Goal: Information Seeking & Learning: Learn about a topic

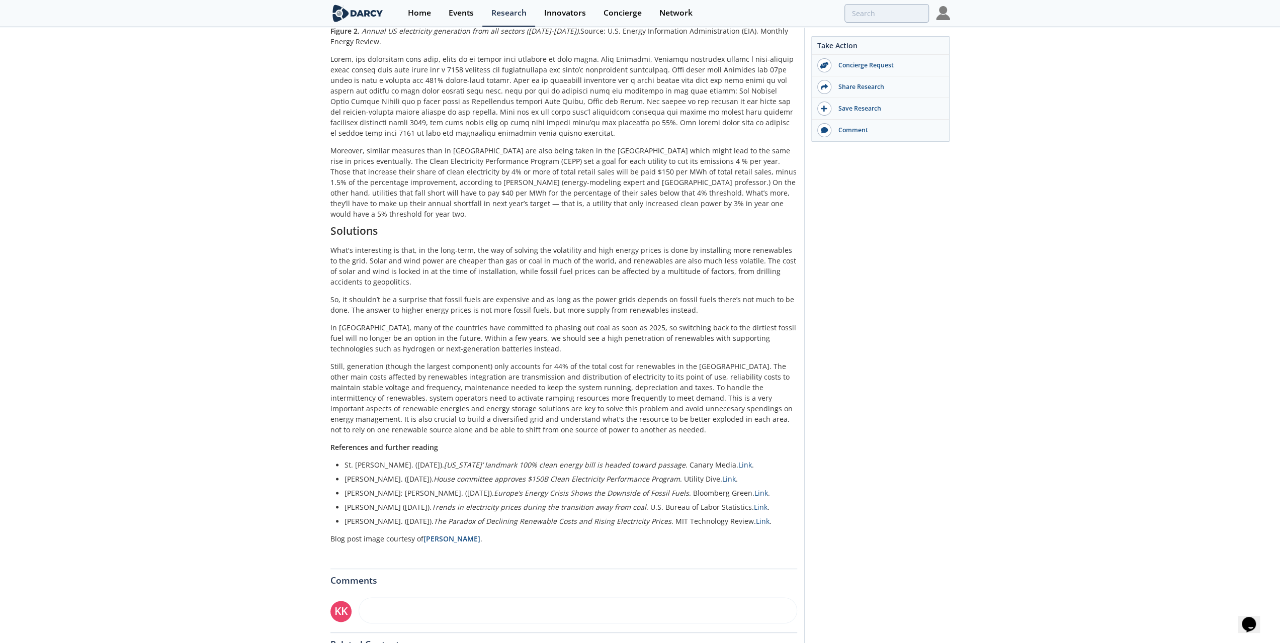
scroll to position [1162, 0]
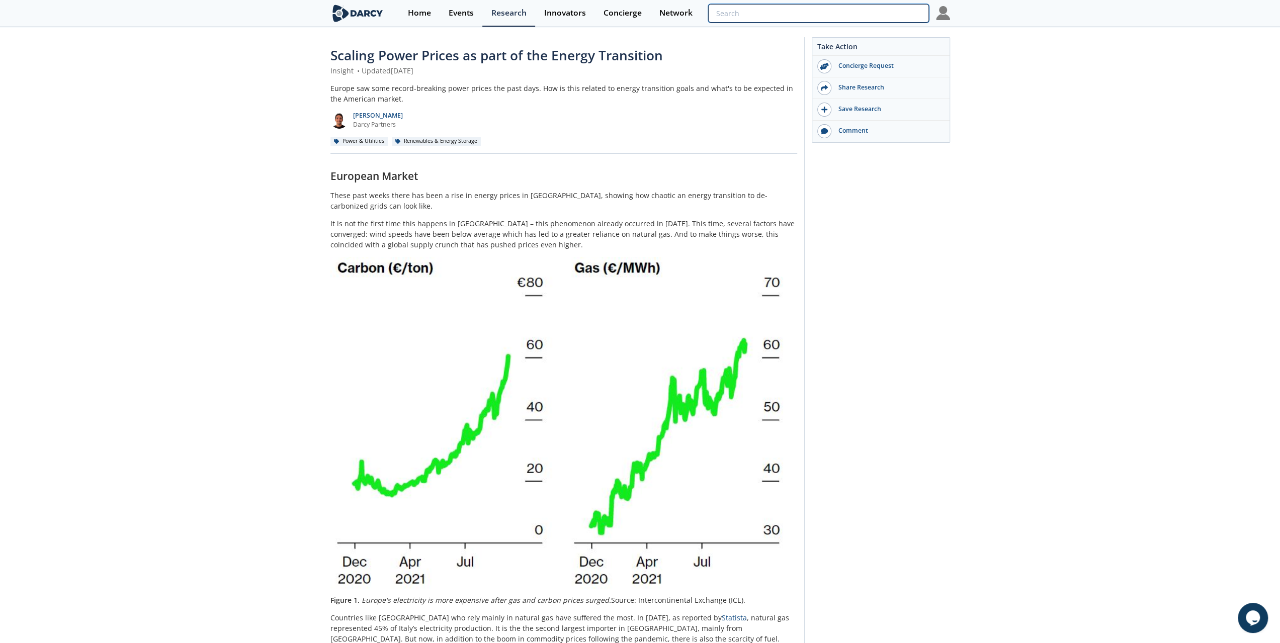
click at [861, 17] on input "search" at bounding box center [818, 13] width 220 height 19
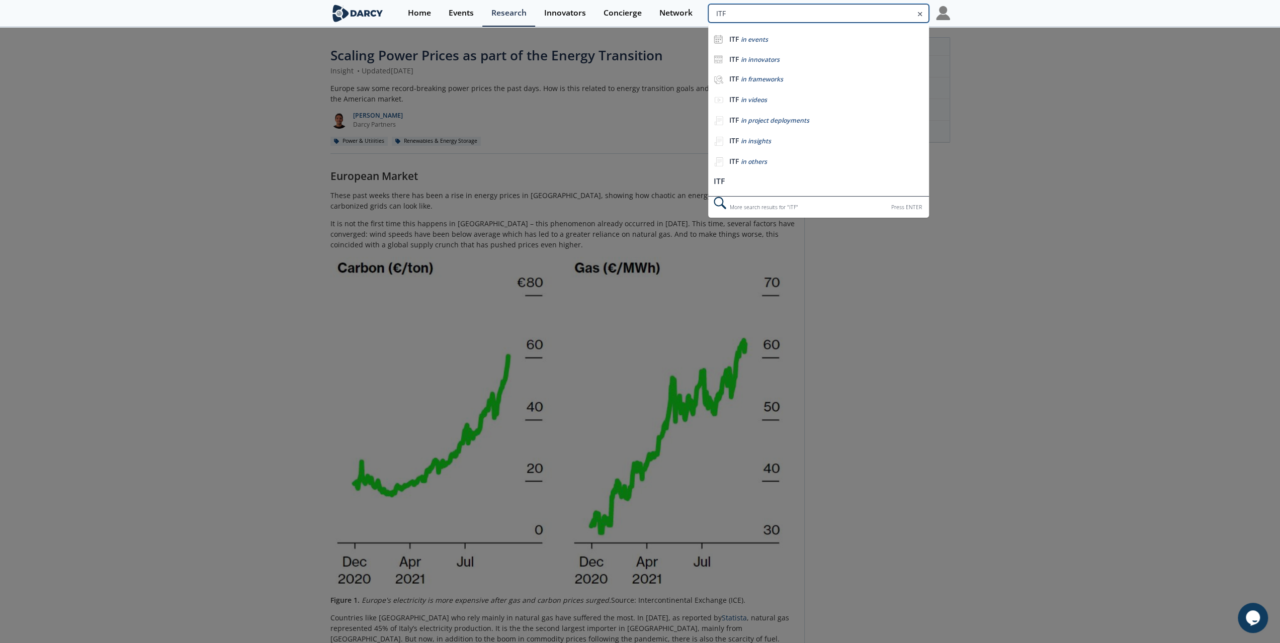
type input "ITF"
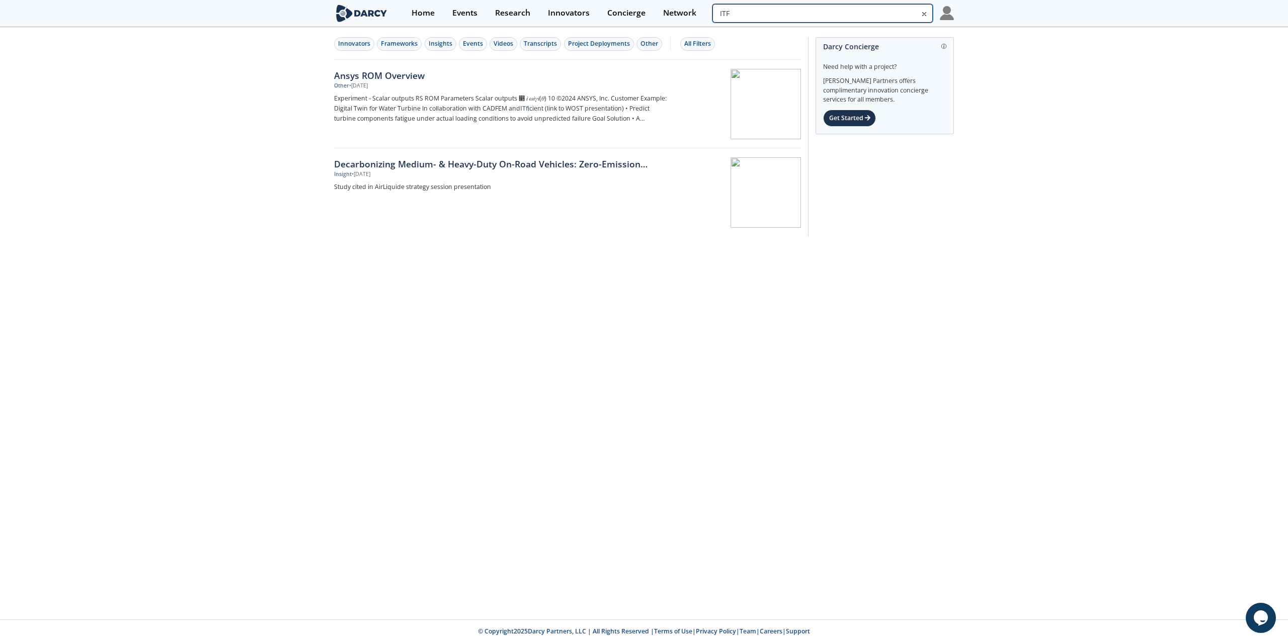
click at [893, 13] on input "ITF" at bounding box center [822, 13] width 220 height 19
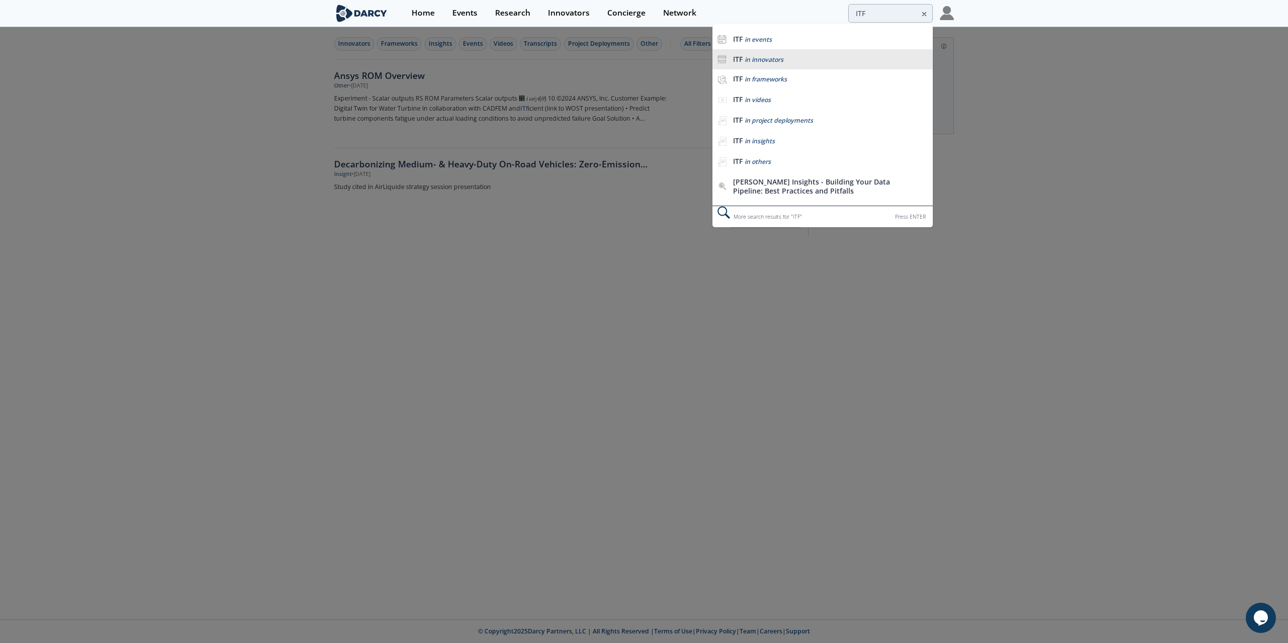
click at [759, 55] on span "in innovators" at bounding box center [764, 59] width 39 height 9
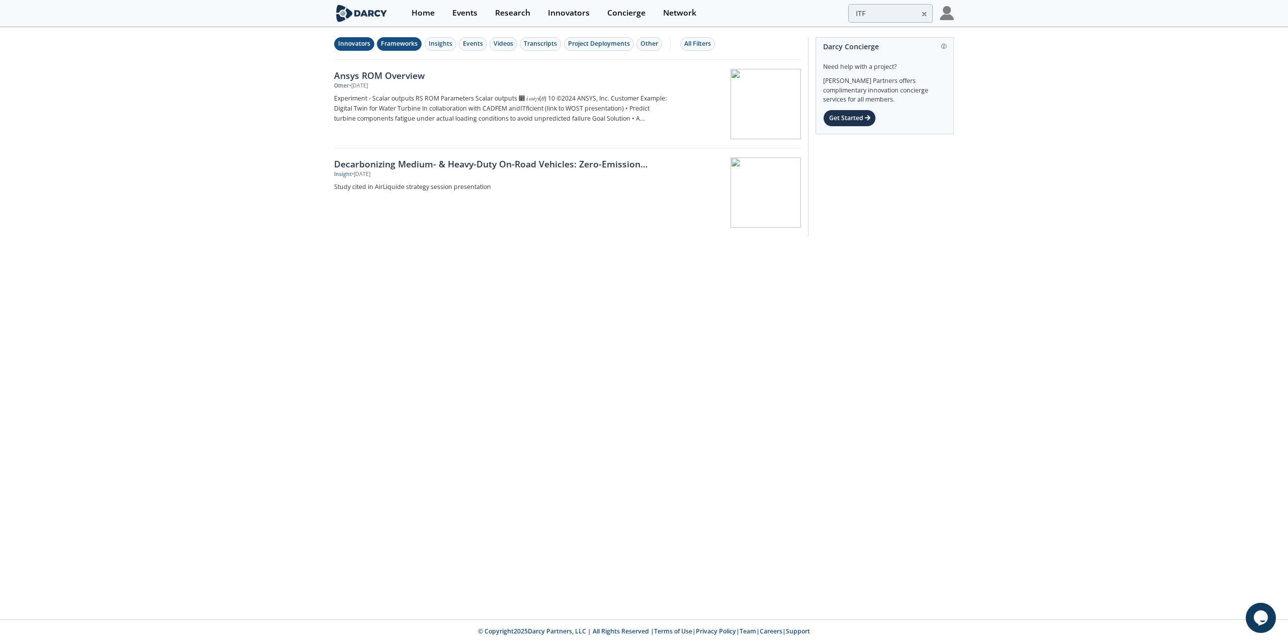
click at [390, 37] on button "Frameworks" at bounding box center [399, 44] width 45 height 14
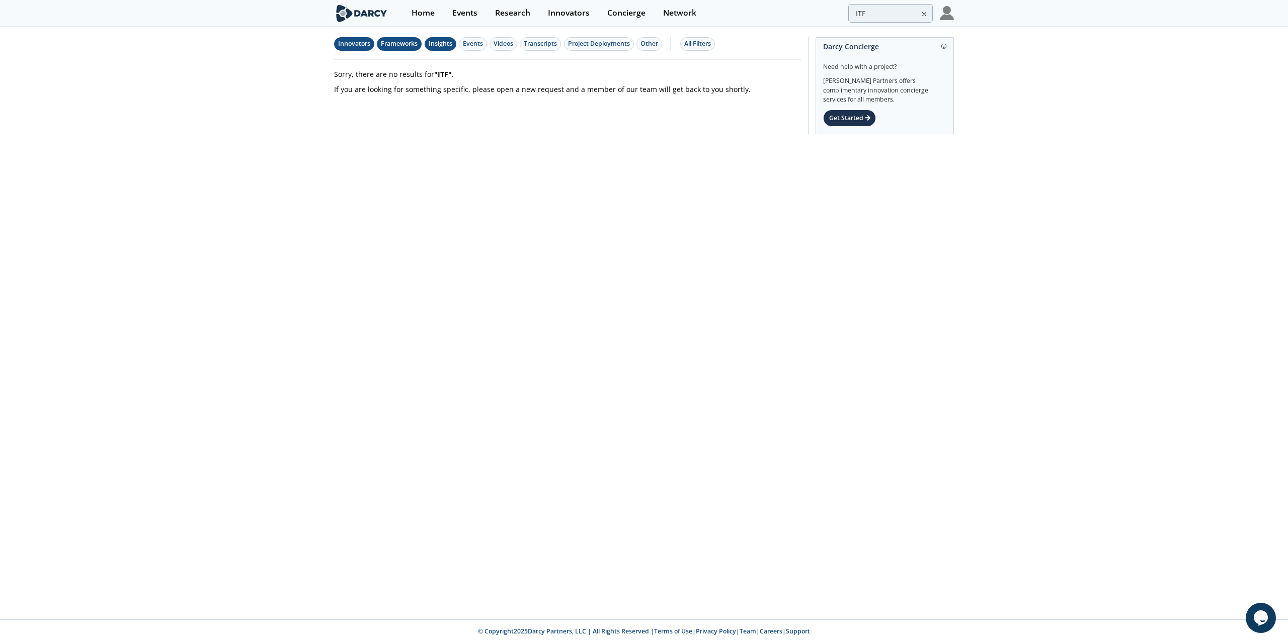
click at [447, 41] on div "Insights" at bounding box center [441, 43] width 24 height 9
click at [478, 43] on div "Events" at bounding box center [473, 43] width 20 height 9
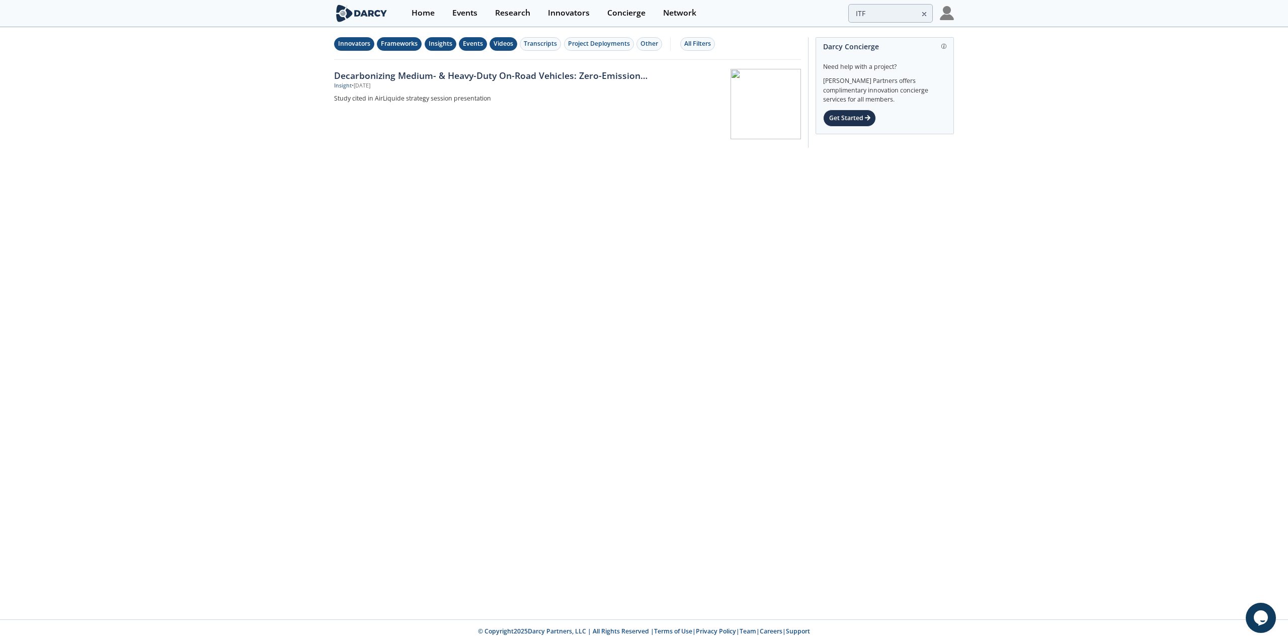
click at [498, 43] on div "Videos" at bounding box center [504, 43] width 20 height 9
click at [536, 42] on div "Transcripts" at bounding box center [540, 43] width 33 height 9
click at [580, 42] on div "Project Deployments" at bounding box center [599, 43] width 62 height 9
click at [648, 43] on div "Other" at bounding box center [649, 43] width 18 height 9
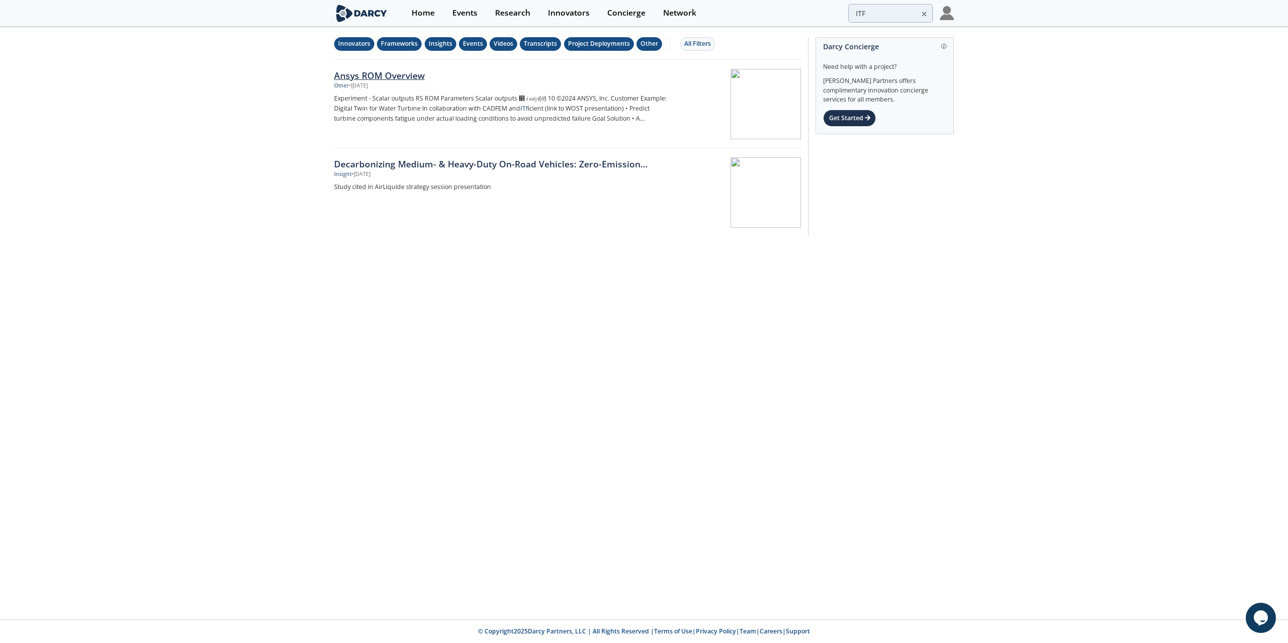
click at [375, 73] on div "Ansys ROM Overview" at bounding box center [500, 75] width 333 height 13
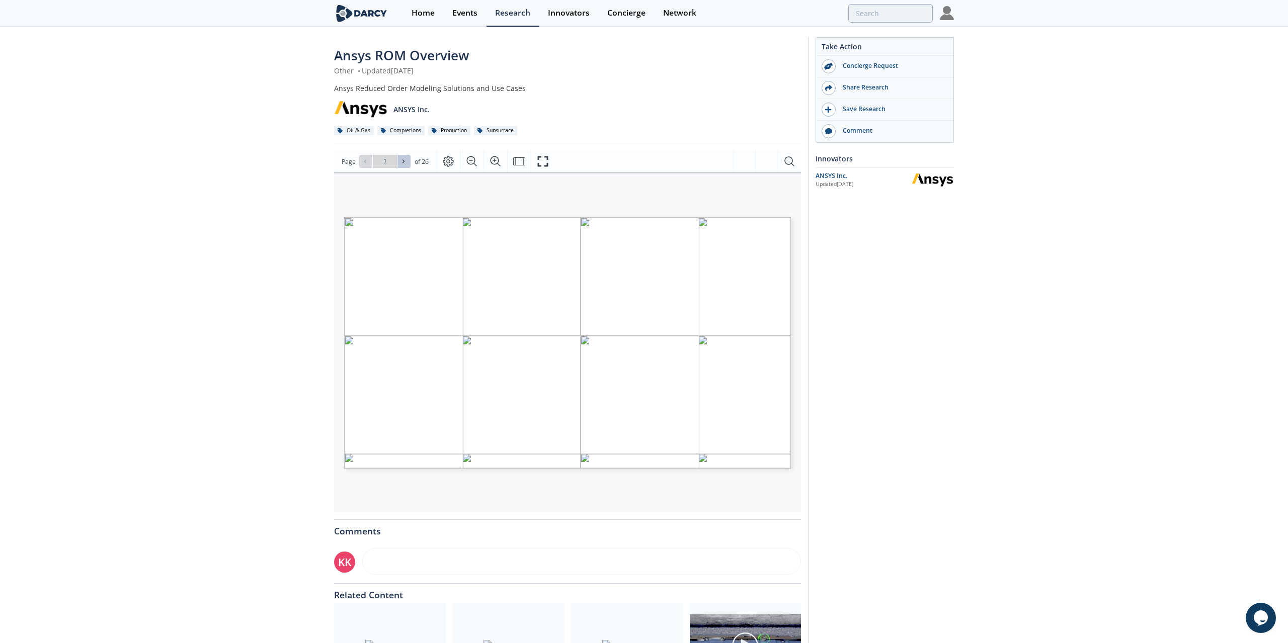
click at [403, 163] on icon at bounding box center [404, 162] width 2 height 4
type input "2"
click at [403, 163] on icon at bounding box center [404, 162] width 2 height 4
type input "3"
click at [403, 163] on icon at bounding box center [404, 162] width 2 height 4
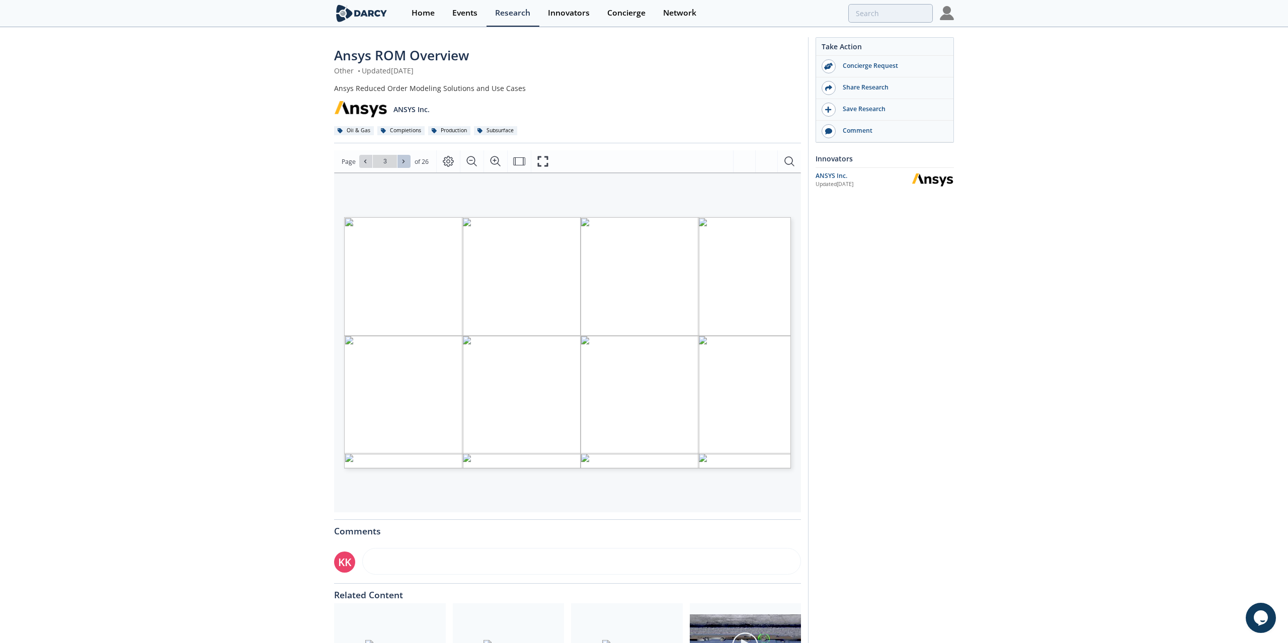
click at [403, 163] on icon at bounding box center [404, 162] width 2 height 4
type input "5"
click at [403, 163] on icon at bounding box center [404, 162] width 2 height 4
type input "6"
click at [403, 163] on icon at bounding box center [404, 162] width 2 height 4
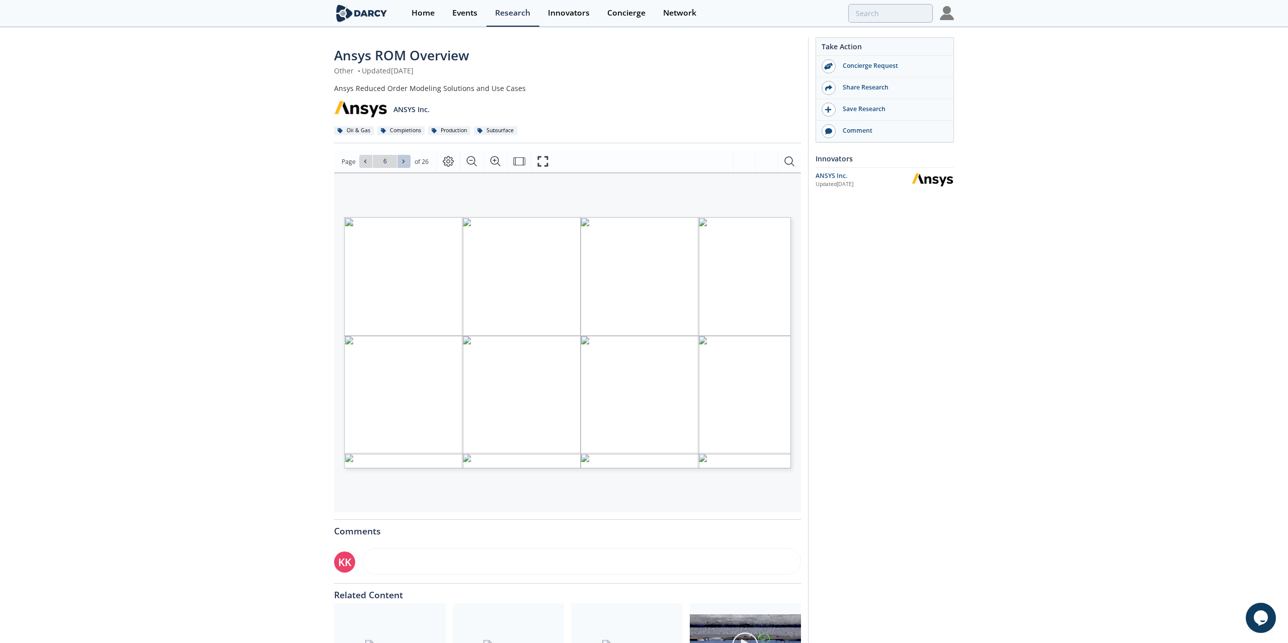
type input "7"
click at [403, 163] on icon at bounding box center [404, 162] width 2 height 4
type input "8"
click at [403, 163] on icon at bounding box center [404, 162] width 2 height 4
type input "9"
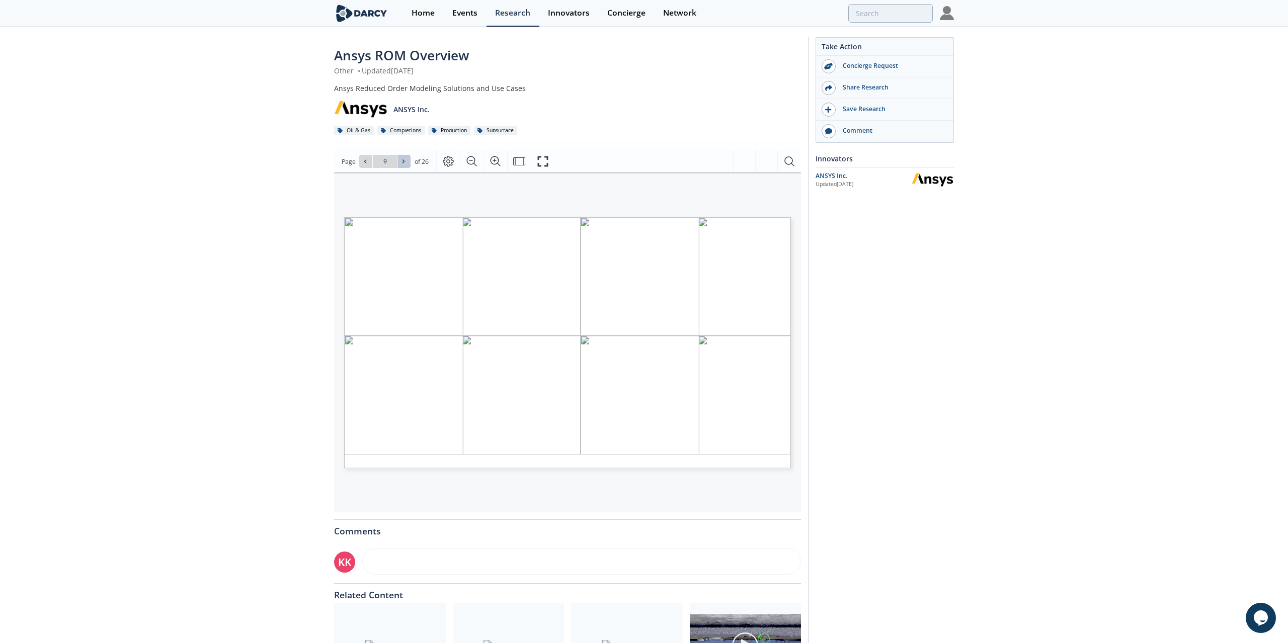
click at [403, 163] on icon at bounding box center [404, 162] width 2 height 4
type input "10"
click at [403, 163] on icon at bounding box center [404, 162] width 2 height 4
type input "12"
click at [403, 163] on icon at bounding box center [404, 162] width 2 height 4
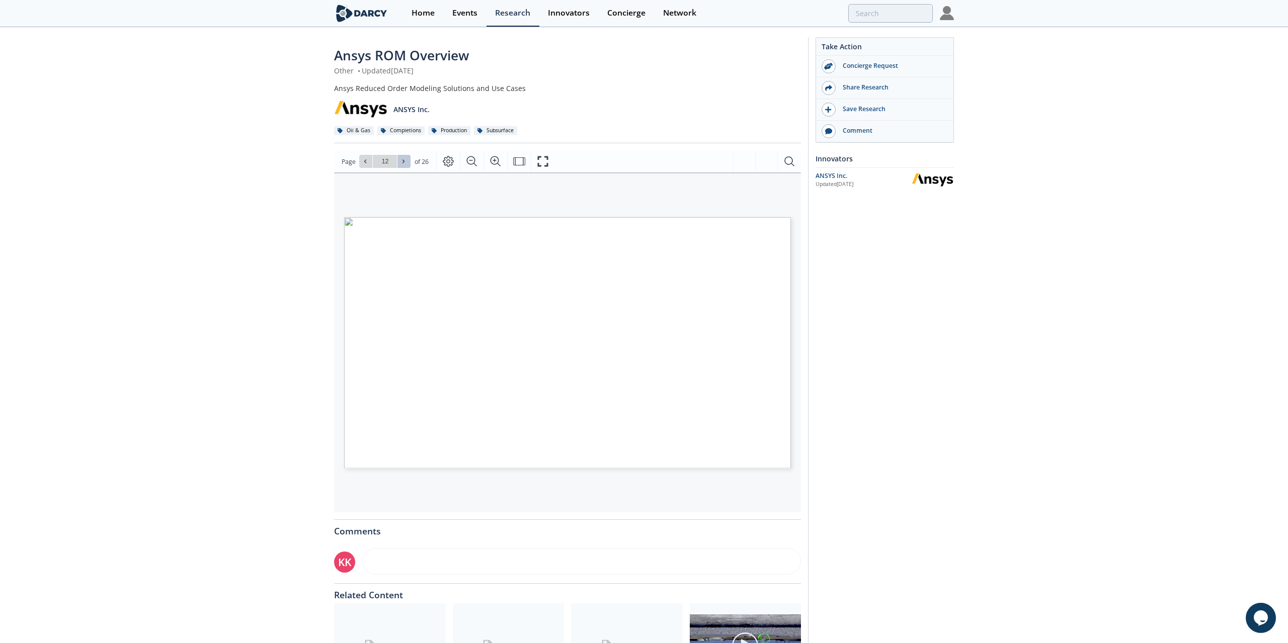
type input "13"
click at [403, 163] on icon at bounding box center [404, 162] width 2 height 4
type input "16"
click at [403, 163] on icon at bounding box center [404, 162] width 2 height 4
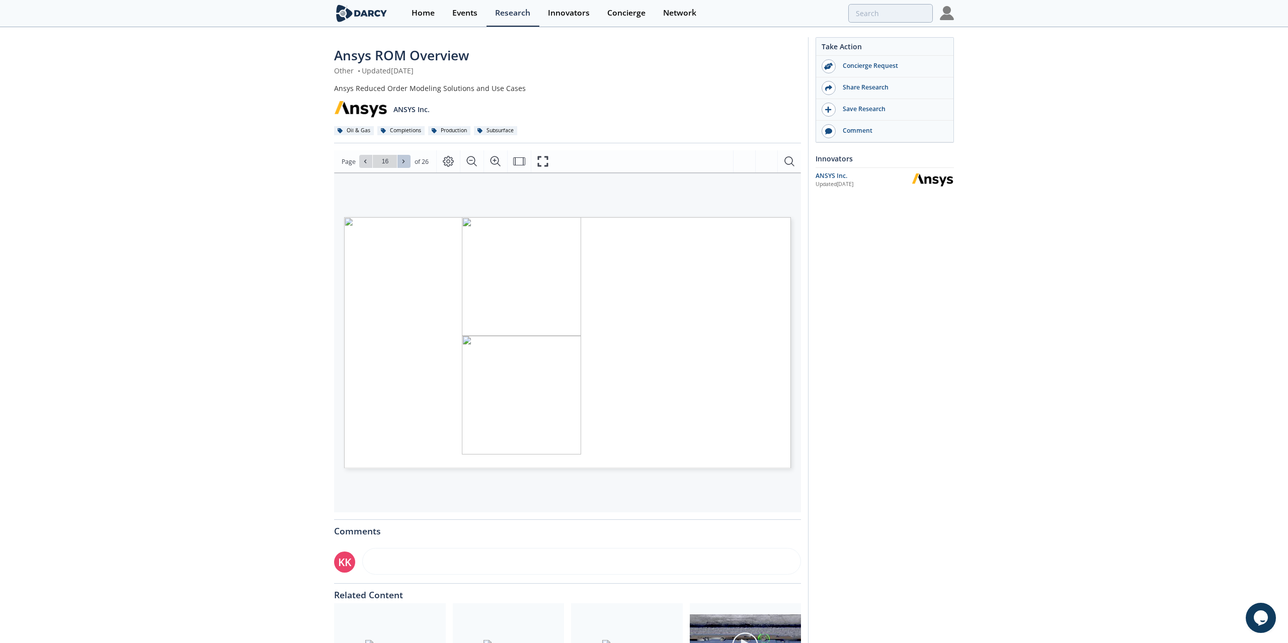
type input "17"
click at [403, 163] on icon at bounding box center [404, 162] width 2 height 4
type input "18"
click at [403, 163] on icon at bounding box center [404, 162] width 2 height 4
type input "19"
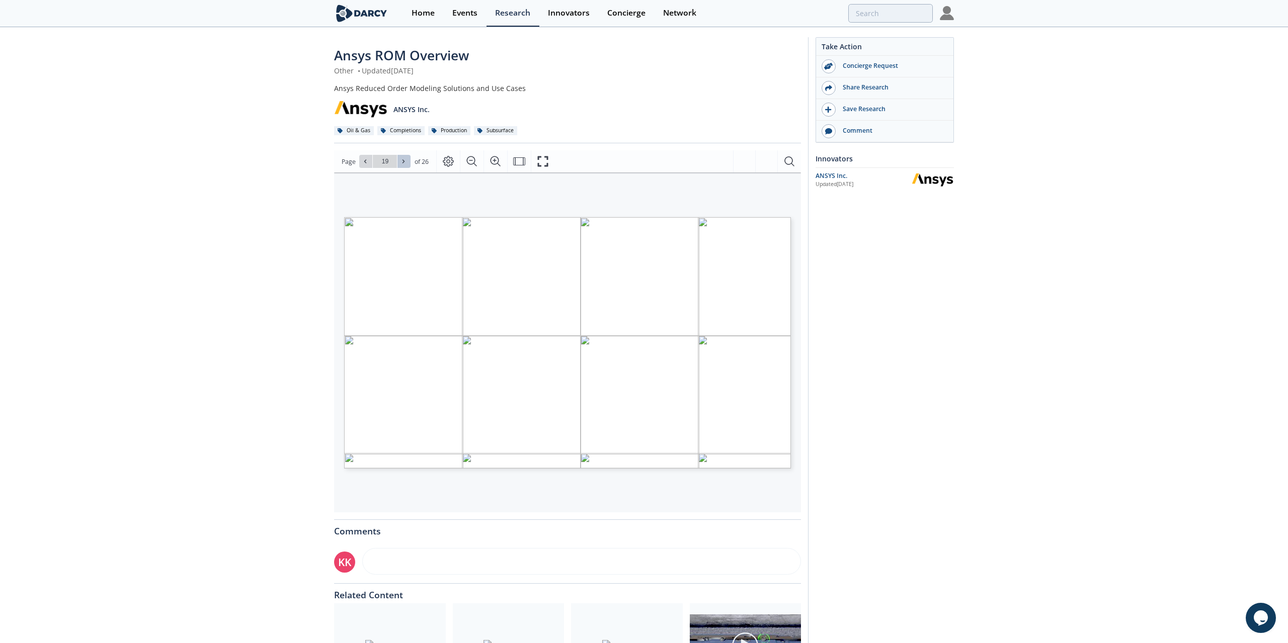
click at [403, 163] on icon at bounding box center [404, 162] width 2 height 4
type input "20"
click at [403, 163] on icon at bounding box center [404, 162] width 2 height 4
type input "21"
click at [403, 163] on icon at bounding box center [404, 162] width 2 height 4
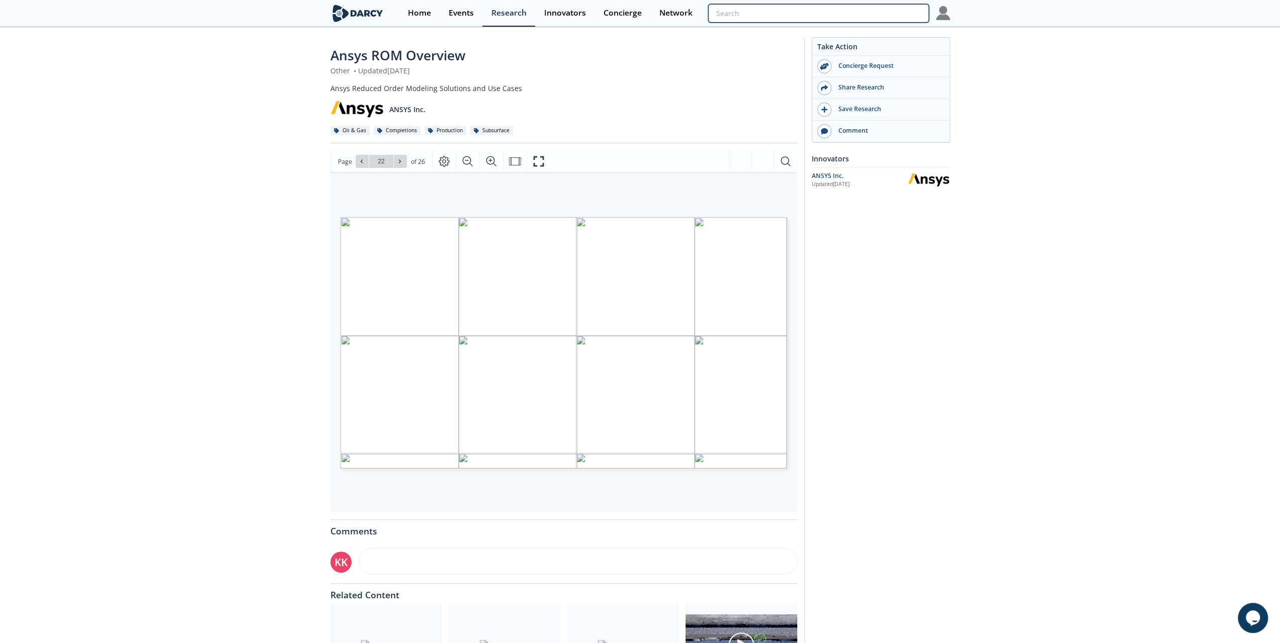
click at [866, 8] on input "search" at bounding box center [818, 13] width 220 height 19
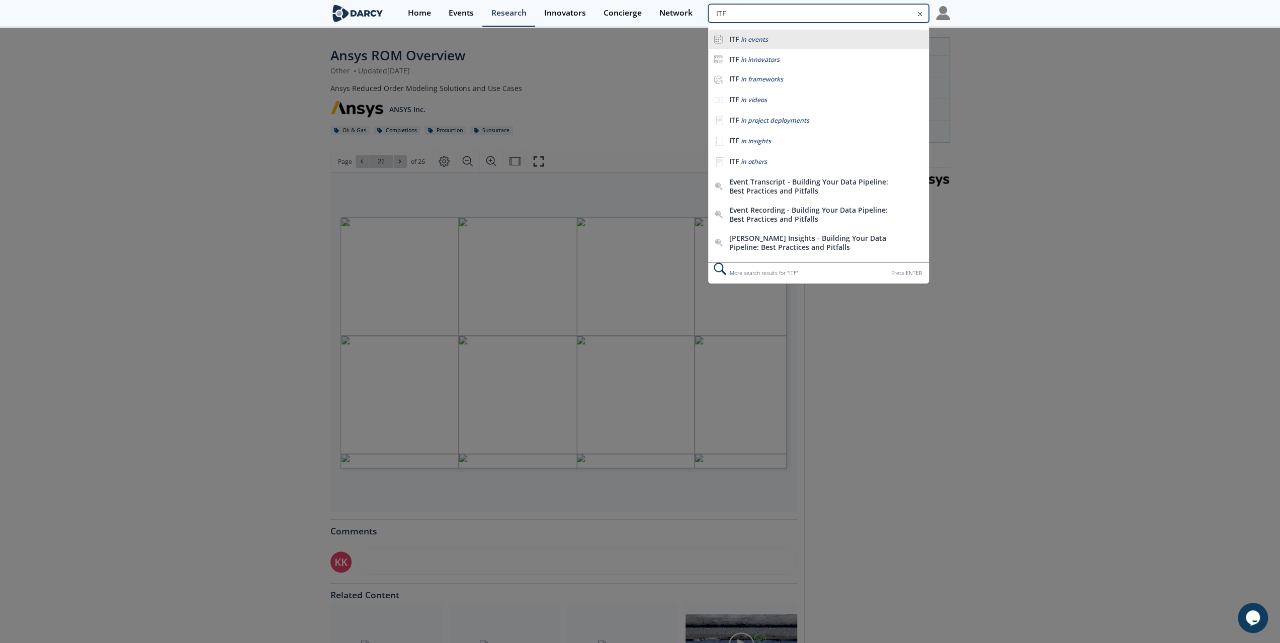
type input "ITF"
click at [835, 42] on div "ITF in events" at bounding box center [826, 40] width 195 height 10
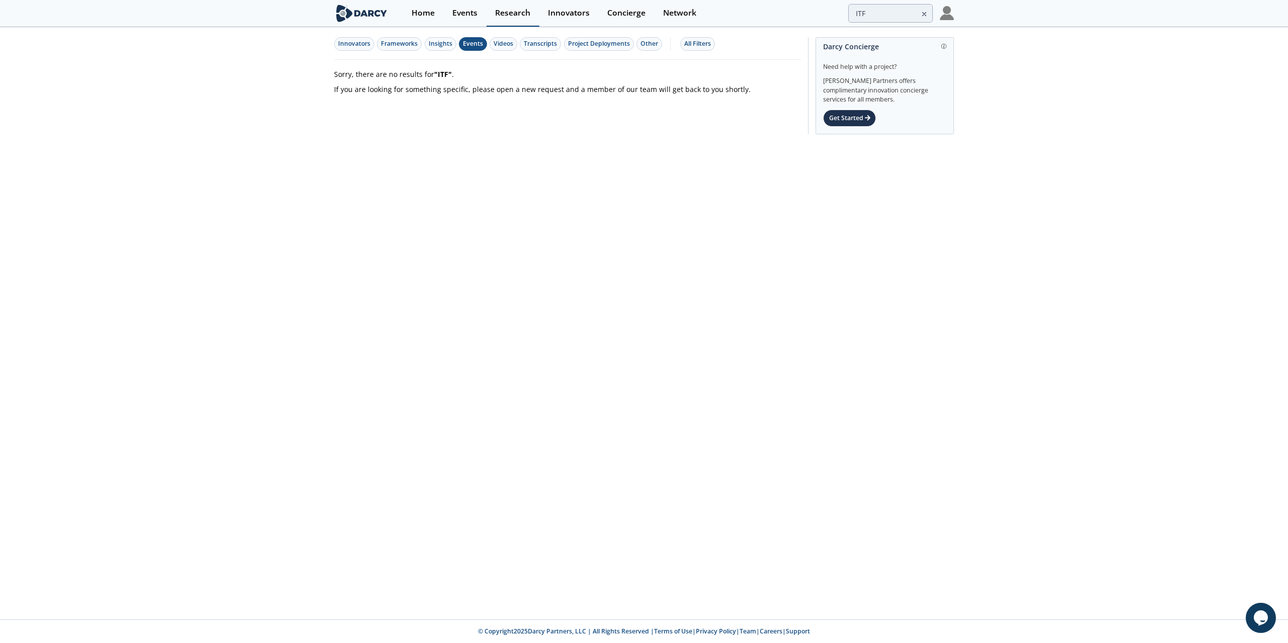
click at [507, 9] on div "Research" at bounding box center [512, 13] width 35 height 8
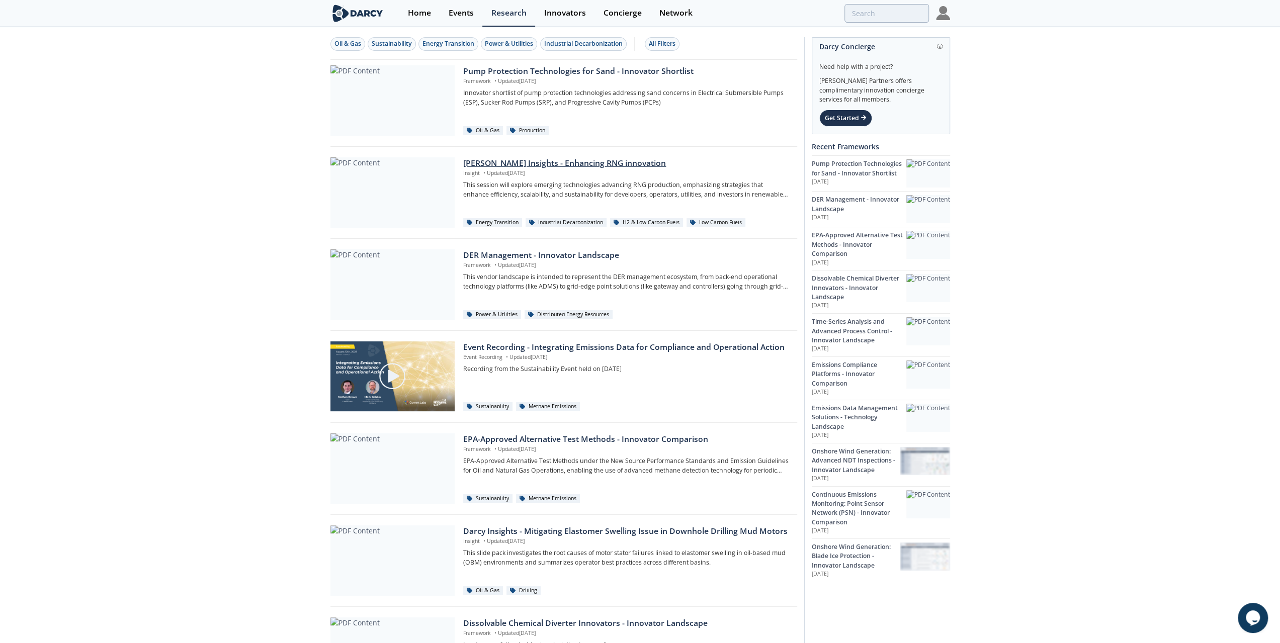
click at [499, 163] on div "[PERSON_NAME] Insights - Enhancing RNG innovation" at bounding box center [626, 163] width 327 height 12
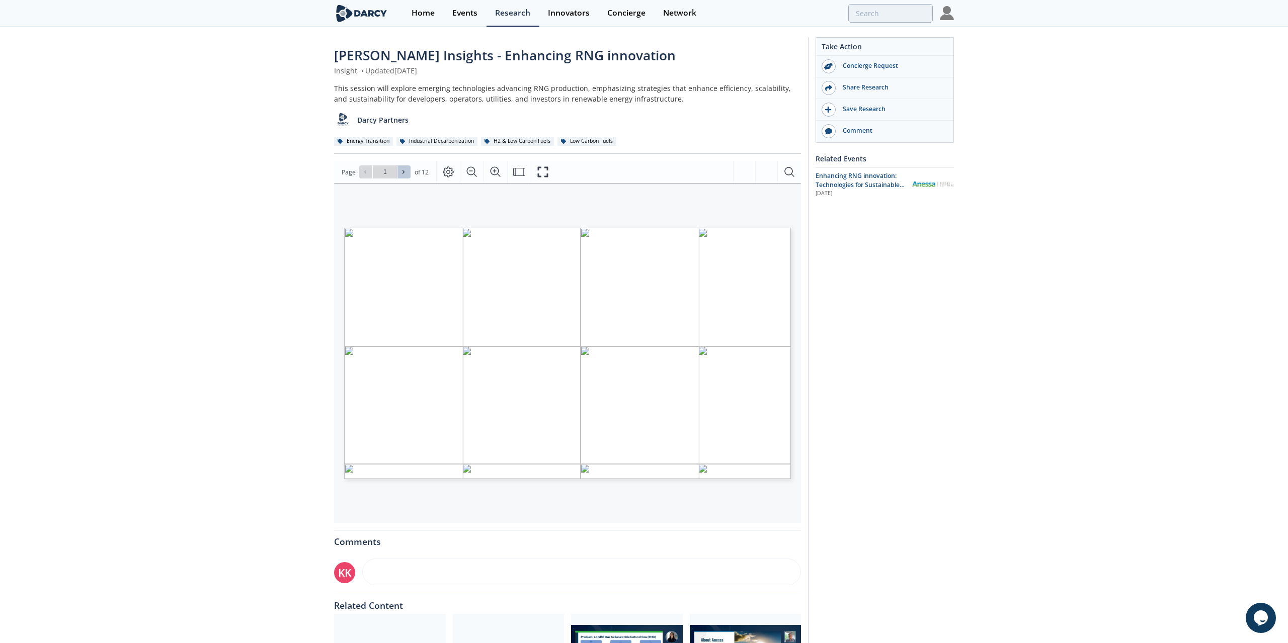
click at [406, 174] on icon at bounding box center [403, 172] width 6 height 6
type input "2"
click at [406, 174] on icon at bounding box center [403, 172] width 6 height 6
type input "3"
click at [406, 174] on icon at bounding box center [403, 172] width 6 height 6
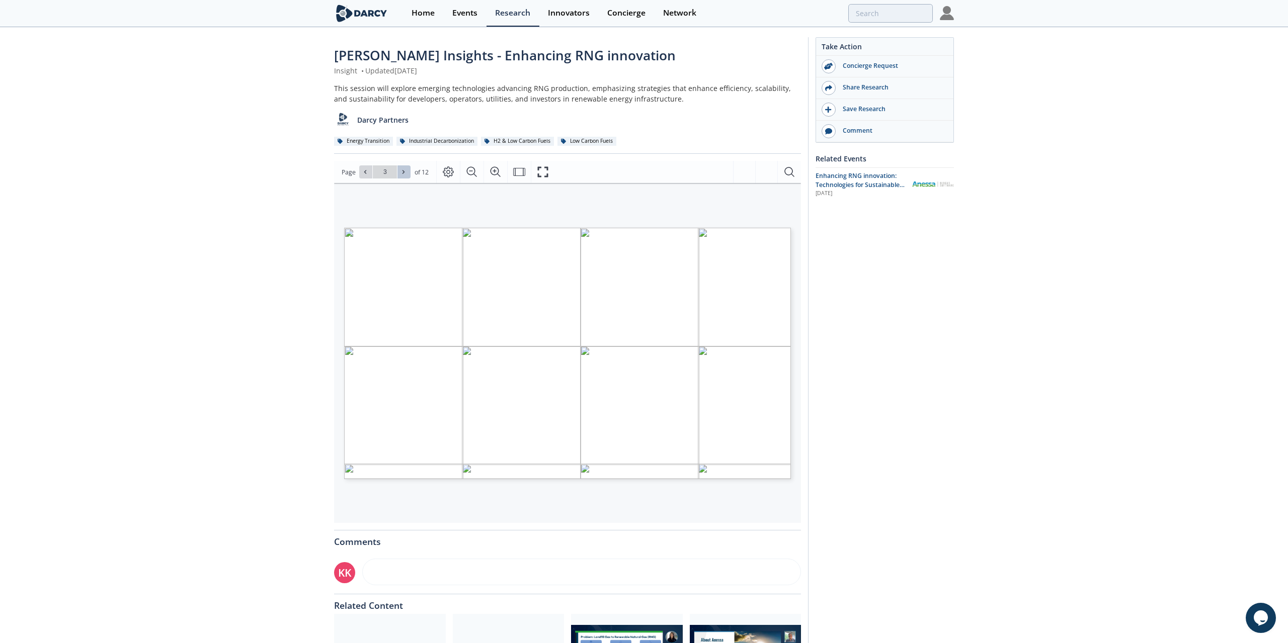
type input "4"
click at [406, 174] on icon at bounding box center [403, 172] width 6 height 6
type input "5"
click at [406, 174] on icon at bounding box center [403, 172] width 6 height 6
type input "6"
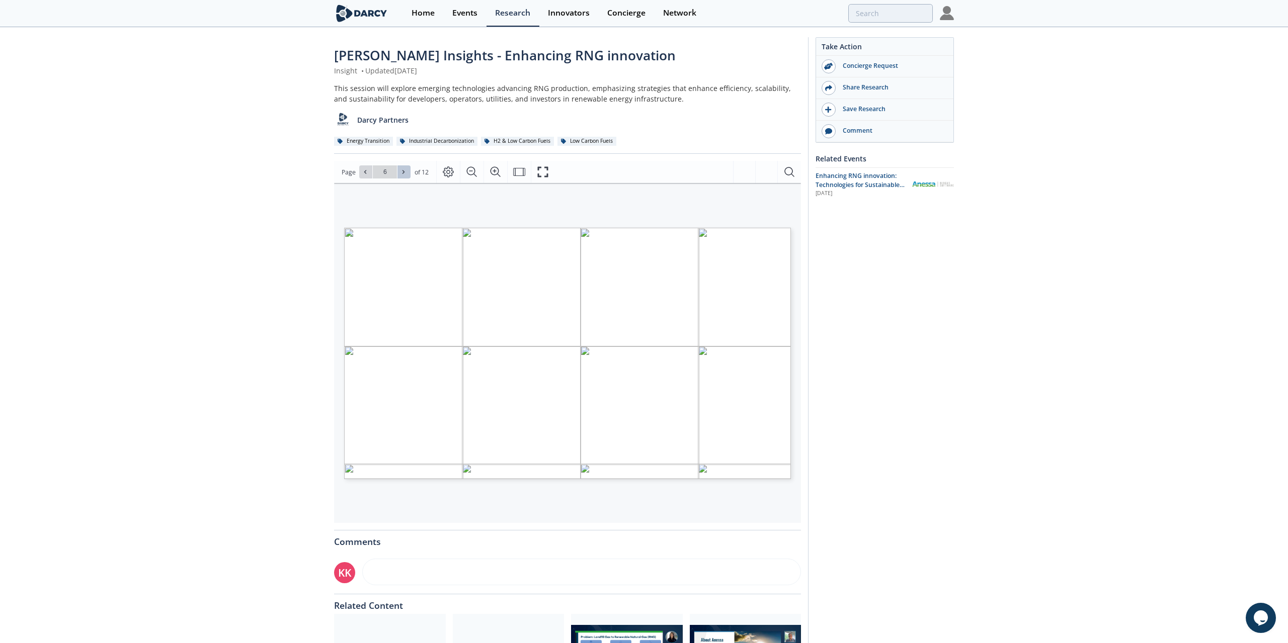
click at [406, 174] on icon at bounding box center [403, 172] width 6 height 6
type input "7"
click at [406, 174] on icon at bounding box center [403, 172] width 6 height 6
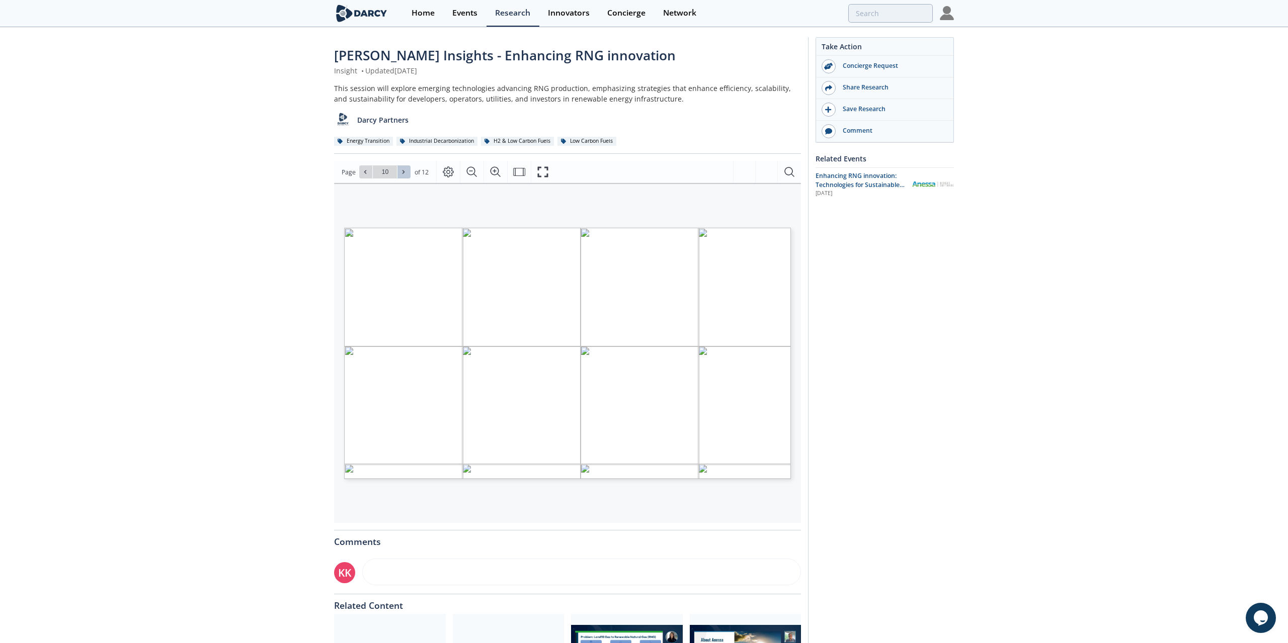
click at [406, 174] on icon at bounding box center [403, 172] width 6 height 6
type input "12"
click at [406, 174] on div "Go to Page 12" at bounding box center [384, 172] width 51 height 13
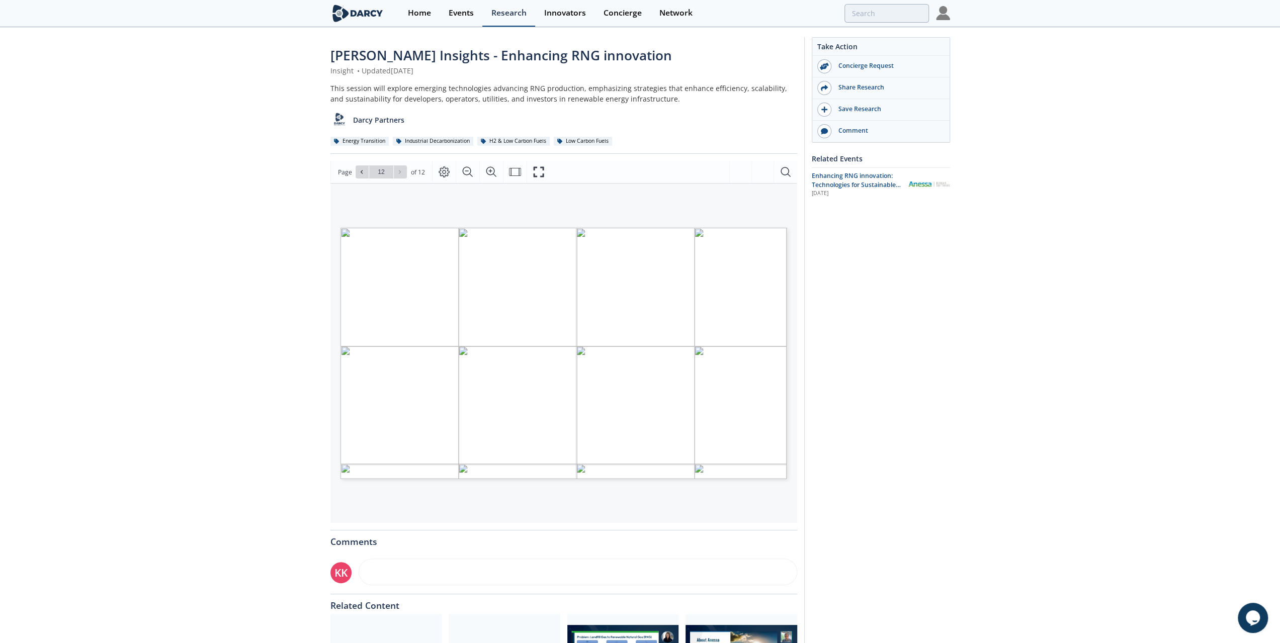
click at [510, 14] on div "Research" at bounding box center [509, 13] width 35 height 8
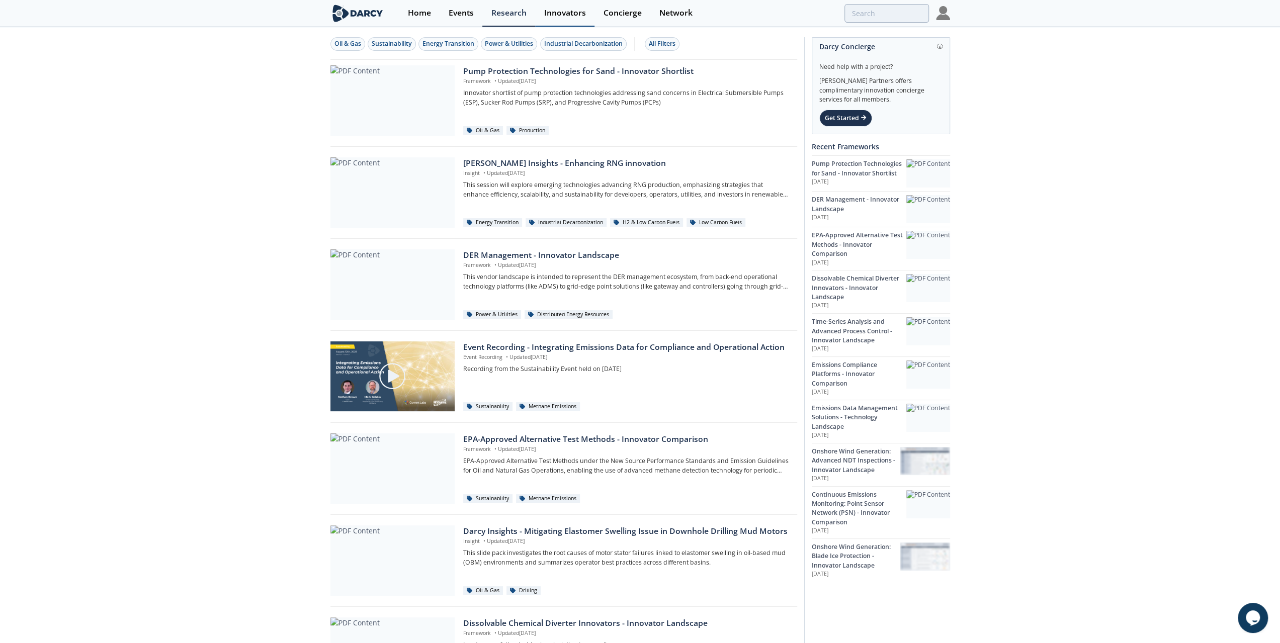
click at [561, 6] on link "Innovators" at bounding box center [564, 13] width 59 height 27
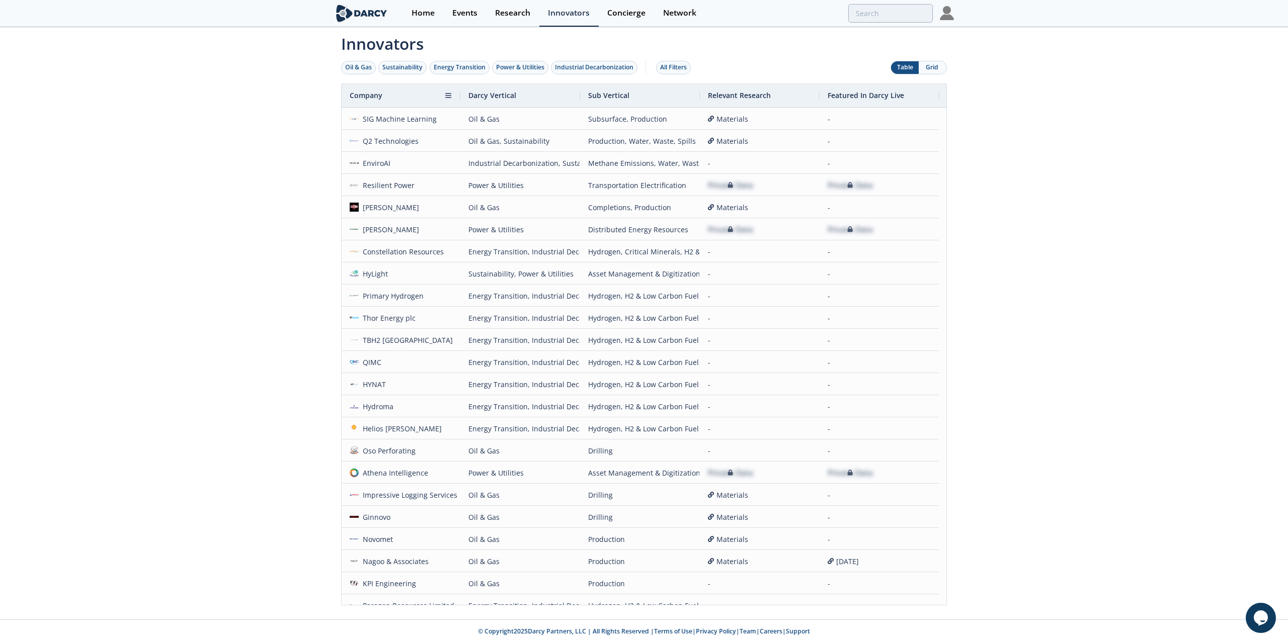
click at [378, 94] on span "Company" at bounding box center [366, 96] width 33 height 10
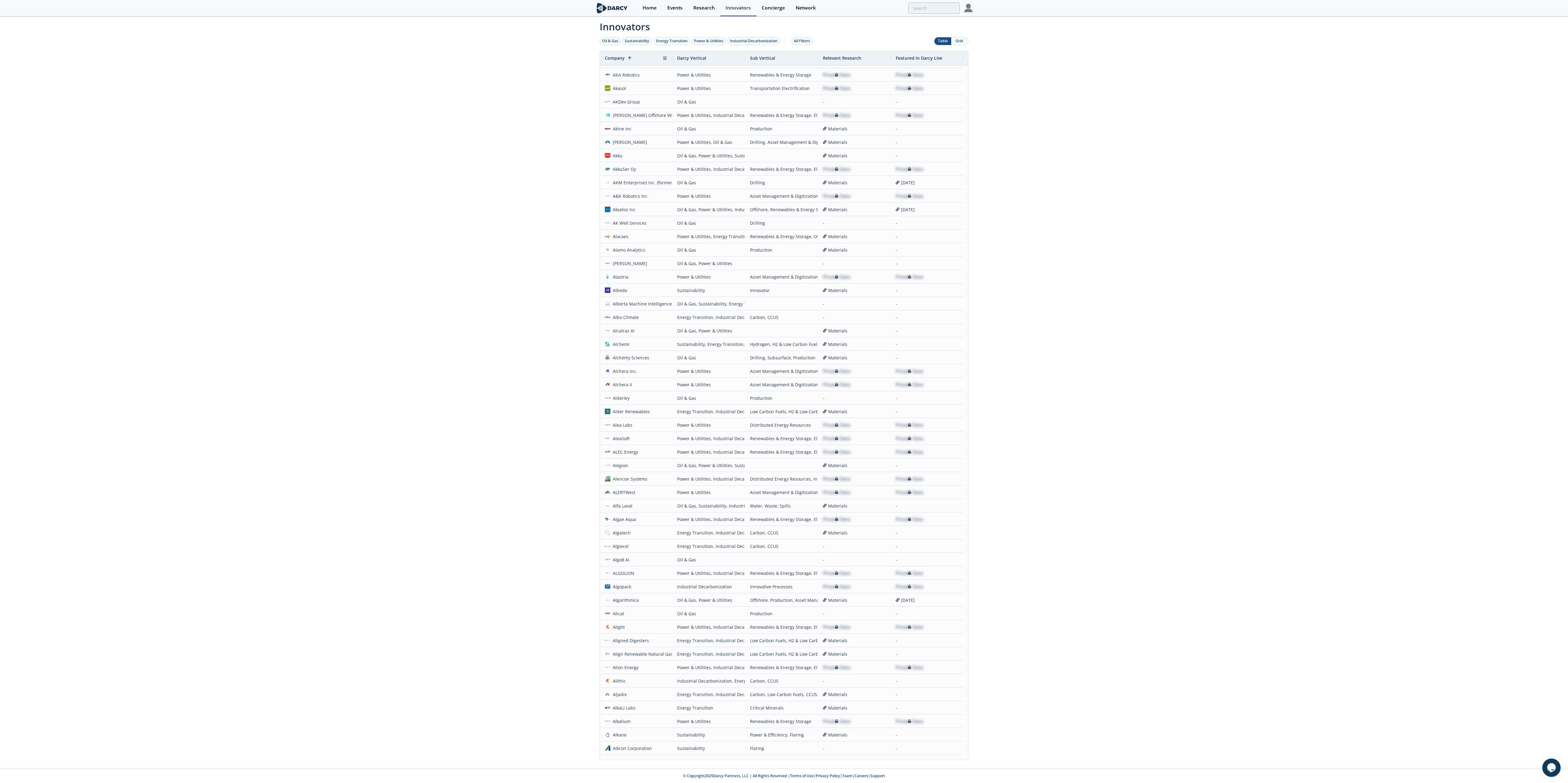
click at [629, 63] on div "Company 1" at bounding box center [634, 58] width 58 height 14
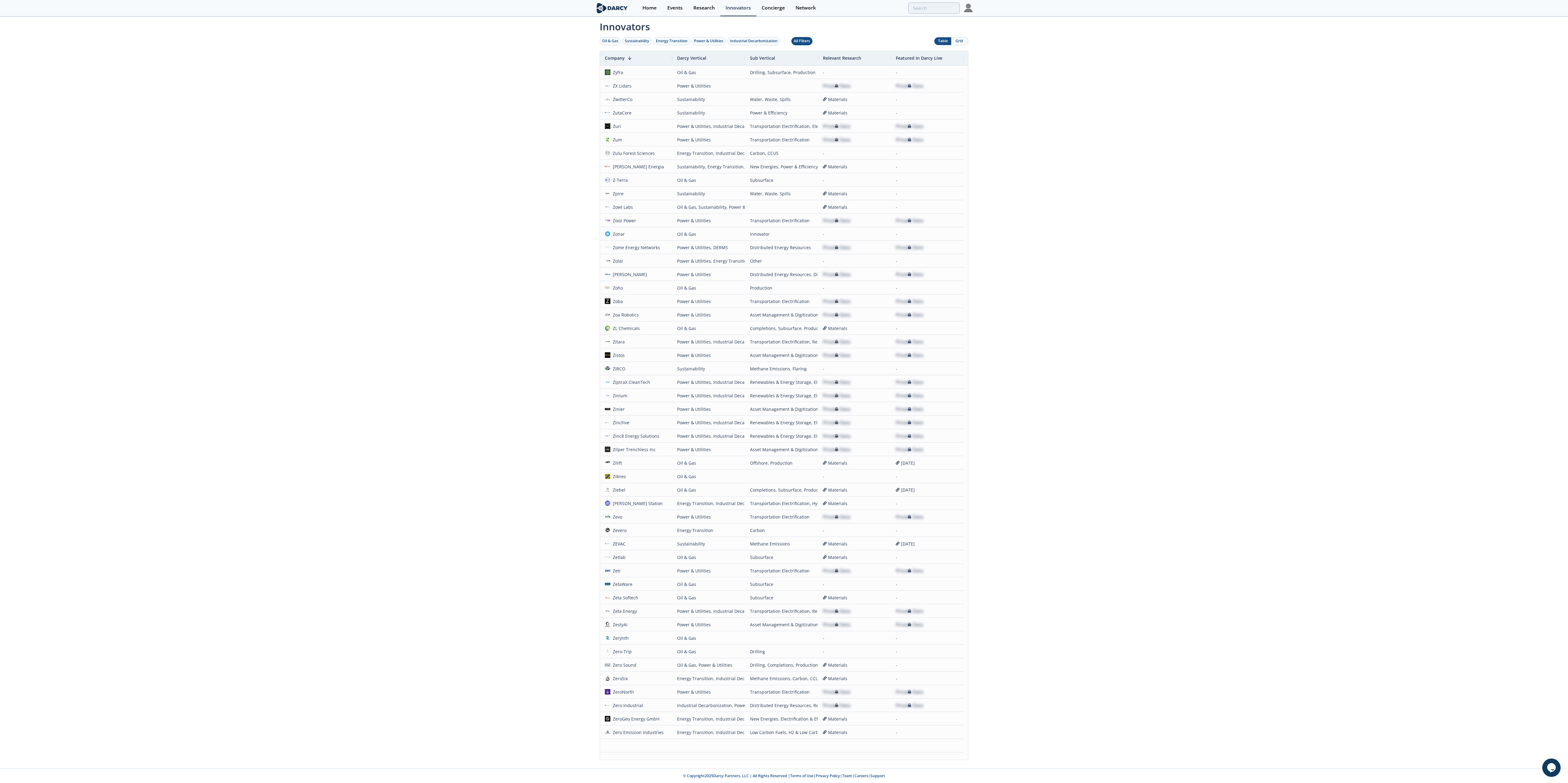
click at [783, 43] on div "All Filters" at bounding box center [802, 41] width 16 height 5
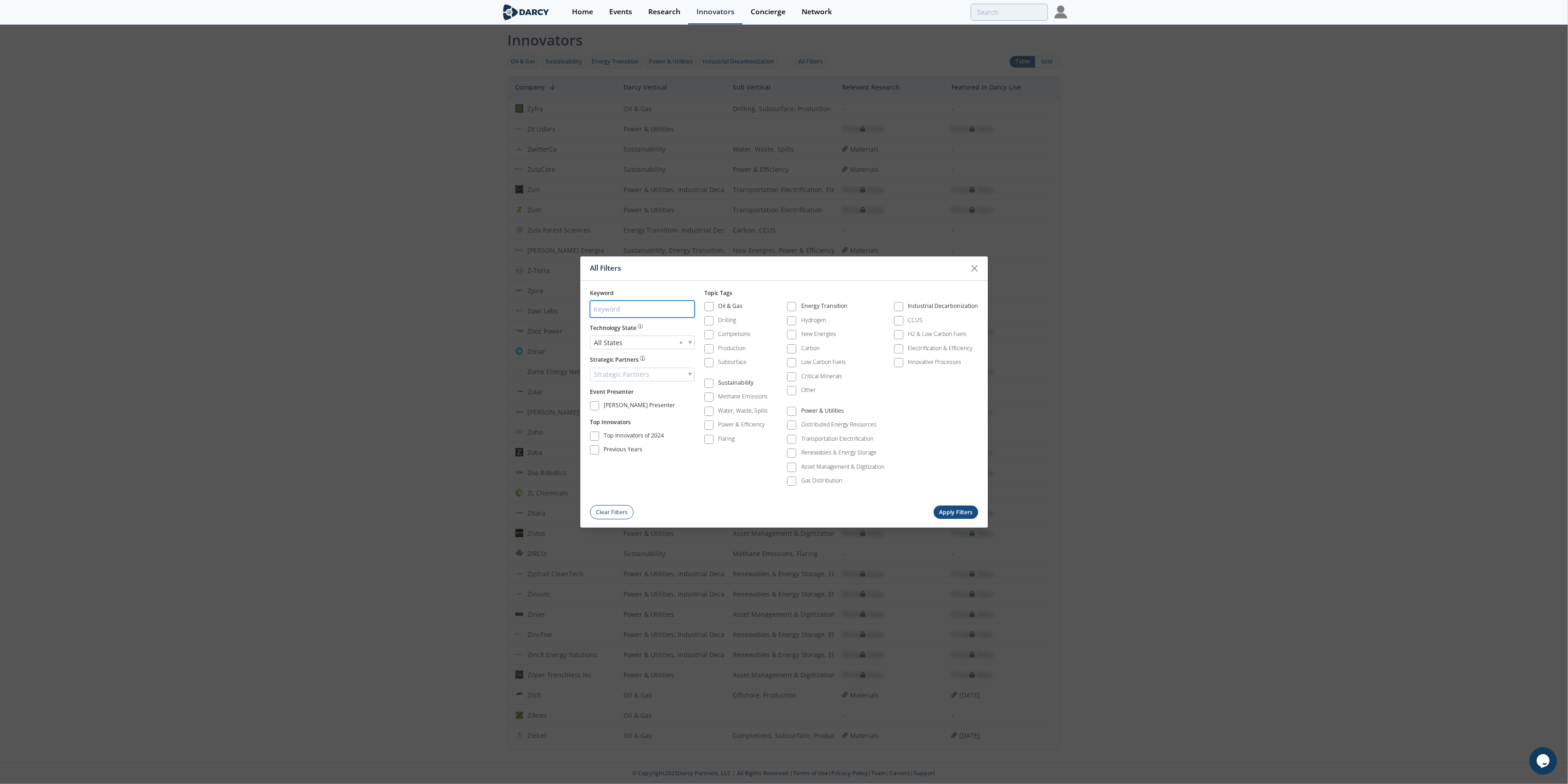
click at [654, 315] on input "search" at bounding box center [642, 309] width 105 height 17
type input "ITF"
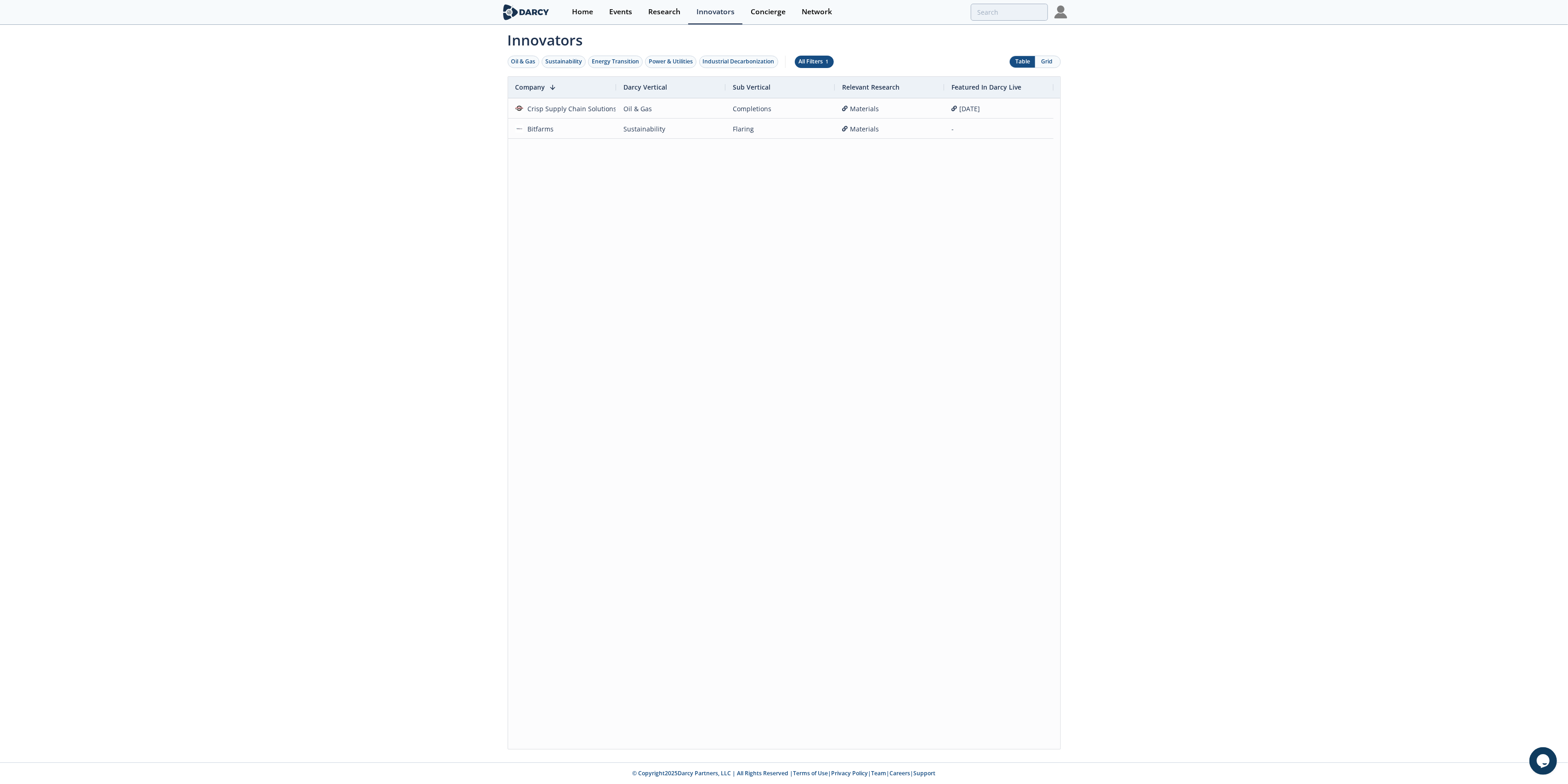
click at [824, 64] on div "All Filters 1" at bounding box center [814, 61] width 32 height 8
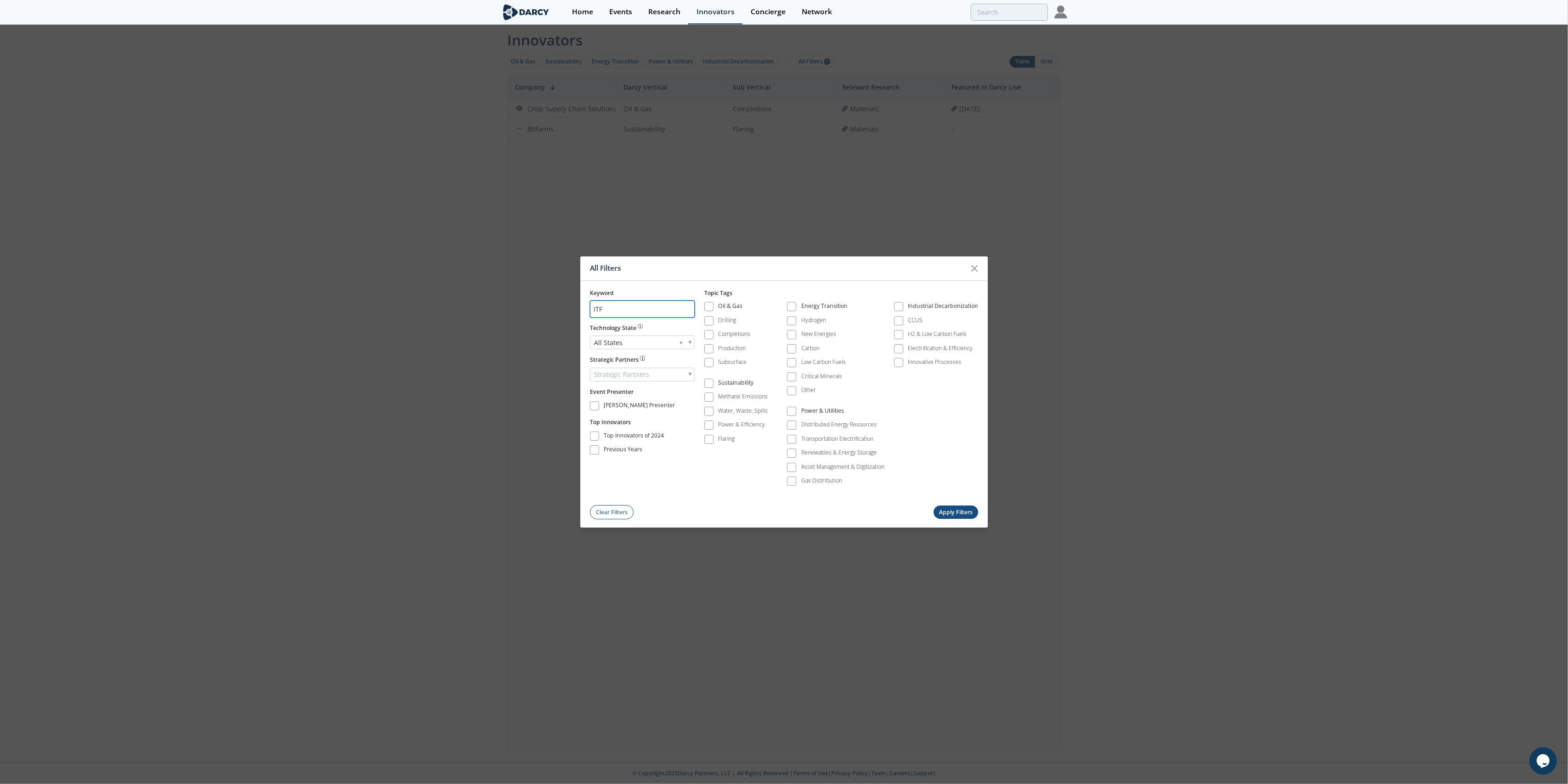
click at [659, 311] on input "ITF" at bounding box center [642, 309] width 105 height 17
click at [689, 313] on input "ITF" at bounding box center [642, 309] width 105 height 17
click at [689, 310] on input "ITF" at bounding box center [642, 309] width 105 height 17
click at [690, 310] on input "search" at bounding box center [642, 309] width 105 height 17
click at [666, 375] on div "Strategic Partners" at bounding box center [642, 375] width 105 height 14
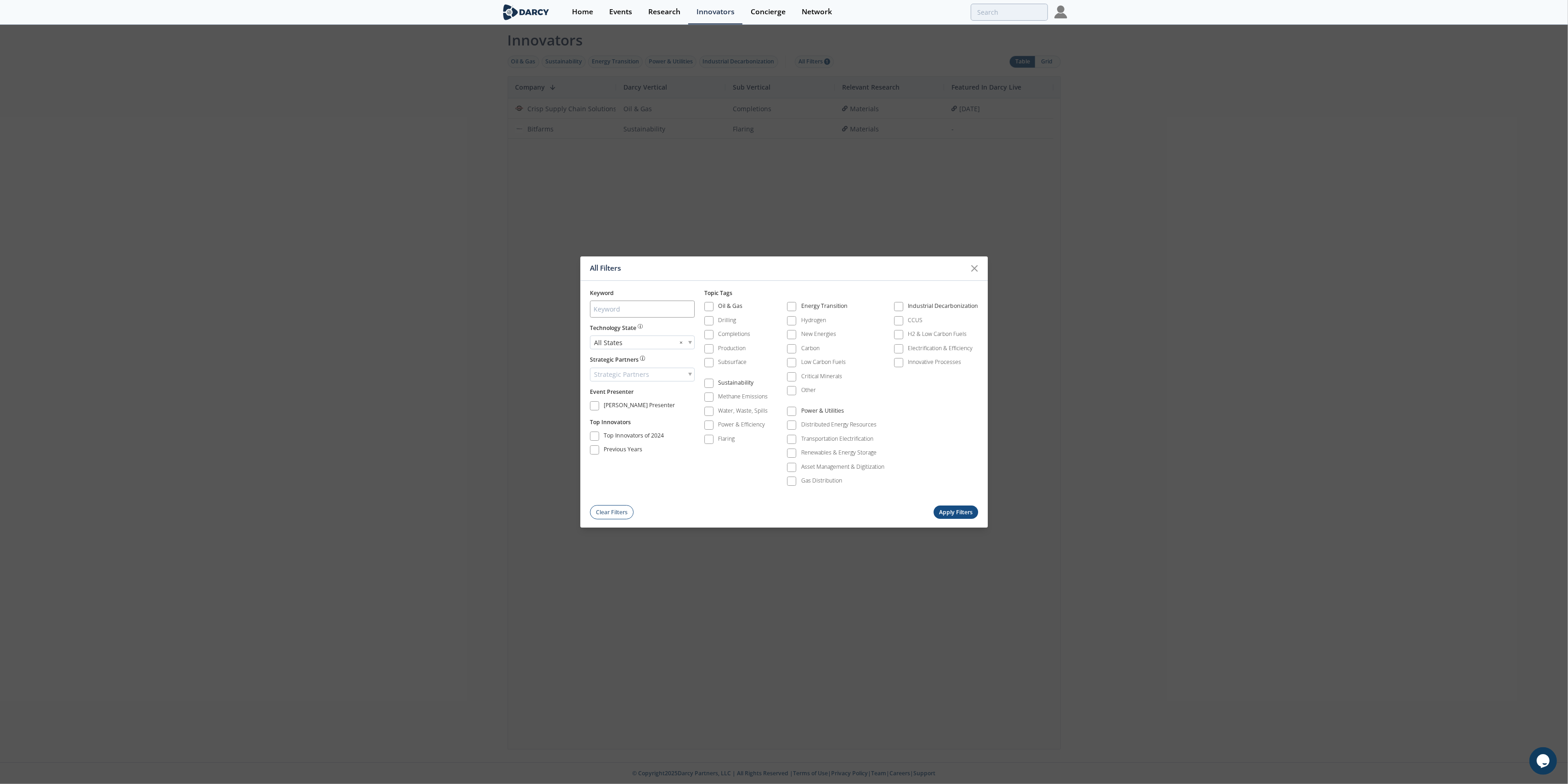
click at [666, 375] on div "Strategic Partners" at bounding box center [642, 375] width 105 height 14
click at [659, 377] on div "Strategic Partners" at bounding box center [642, 375] width 105 height 14
click at [652, 388] on input "search" at bounding box center [643, 390] width 101 height 13
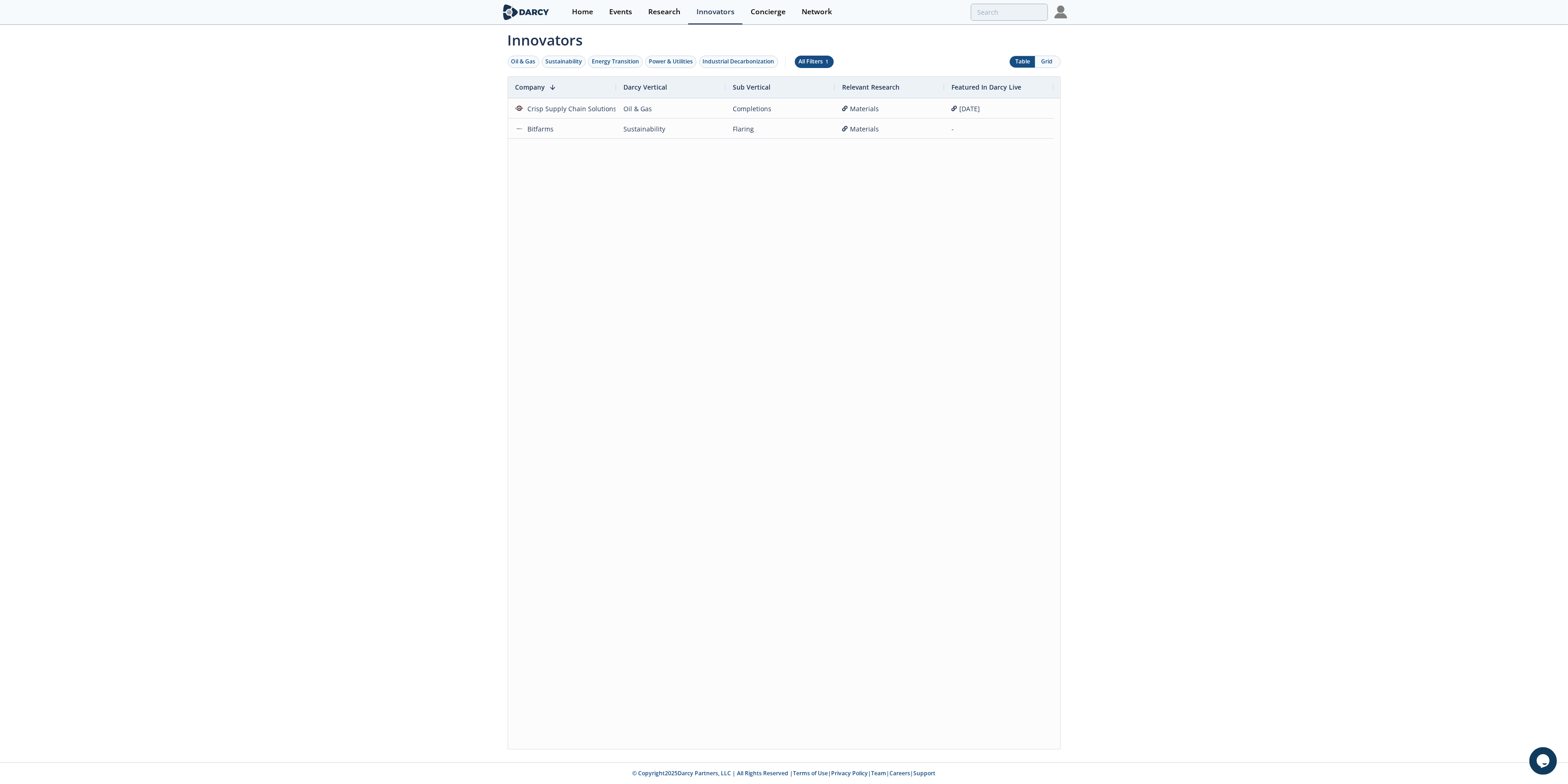
click at [834, 64] on button "All Filters 1" at bounding box center [814, 62] width 39 height 13
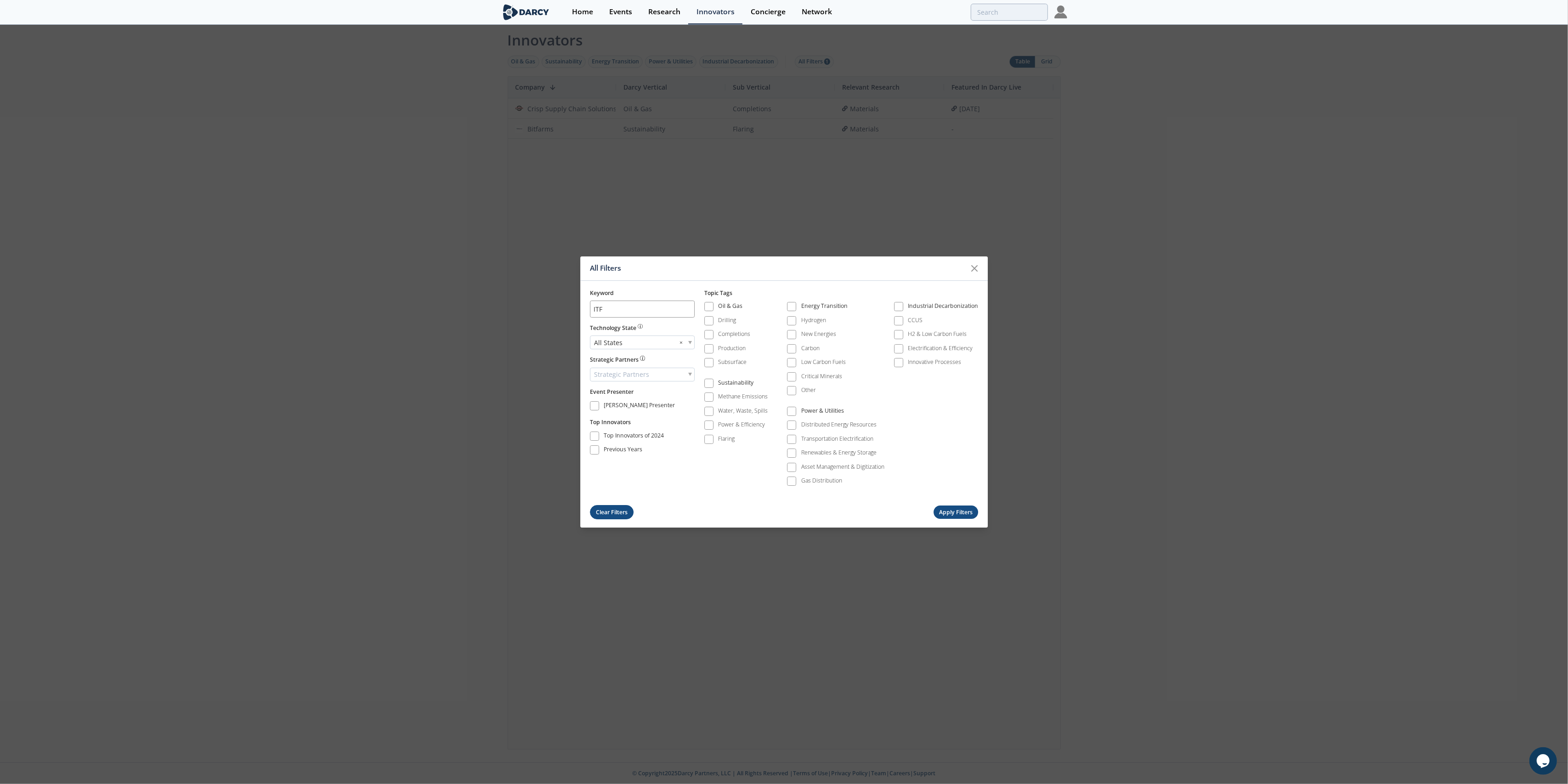
click at [625, 512] on button "Clear Filters" at bounding box center [612, 513] width 44 height 15
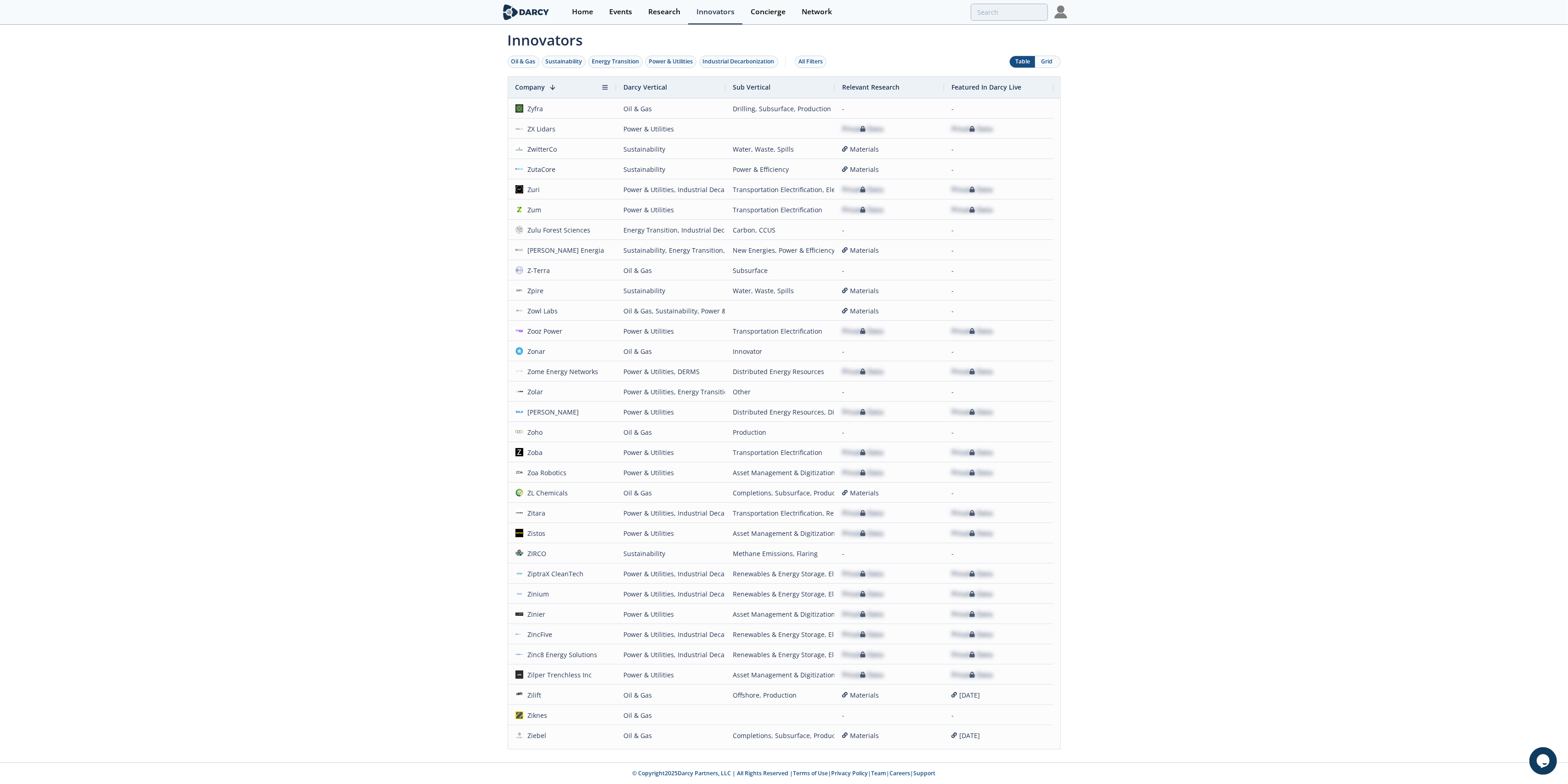
click at [557, 90] on div "Company 1" at bounding box center [559, 87] width 87 height 21
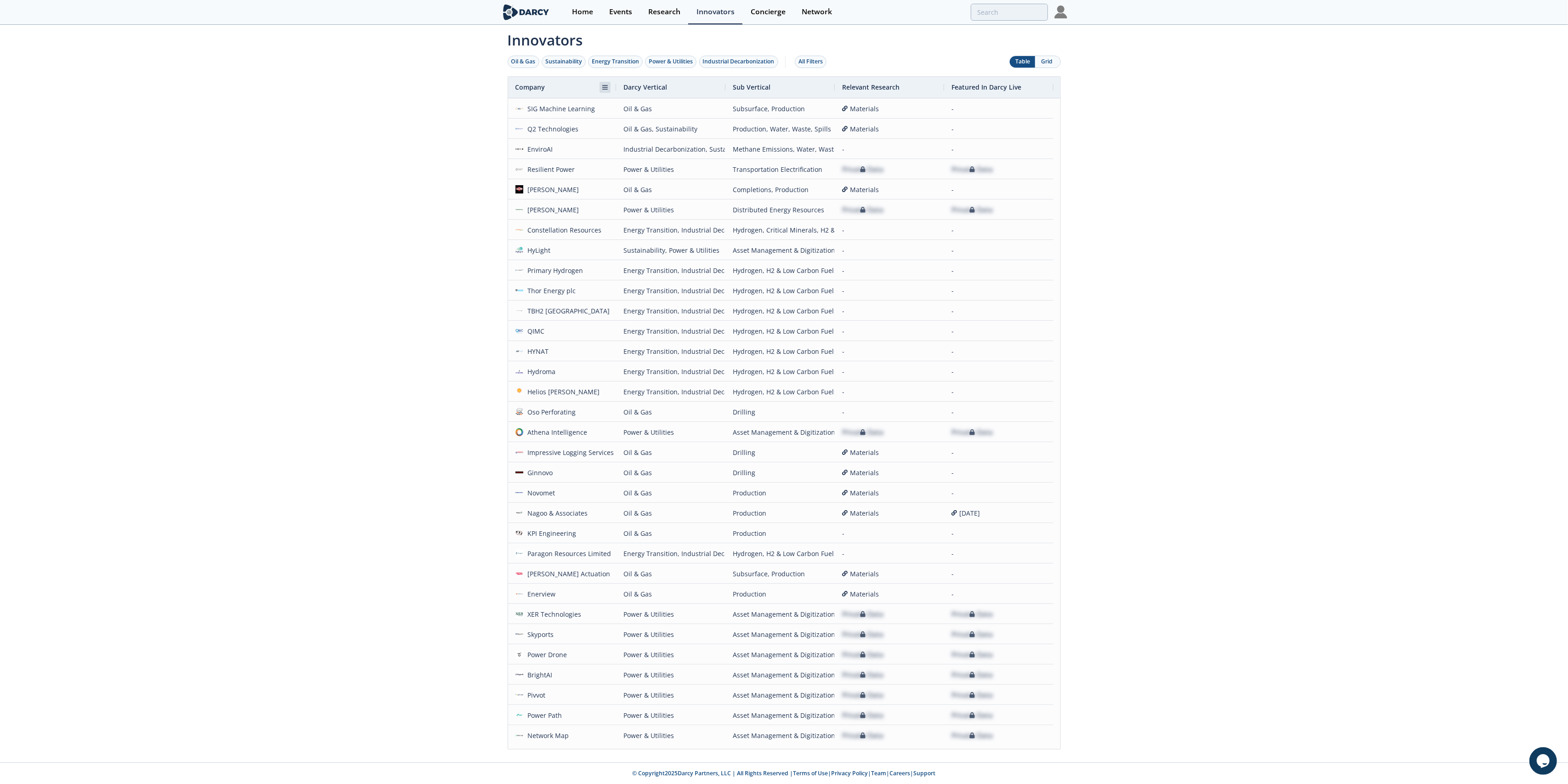
click at [607, 86] on span at bounding box center [605, 88] width 7 height 7
type input "I"
click at [678, 145] on button "Apply" at bounding box center [681, 147] width 33 height 18
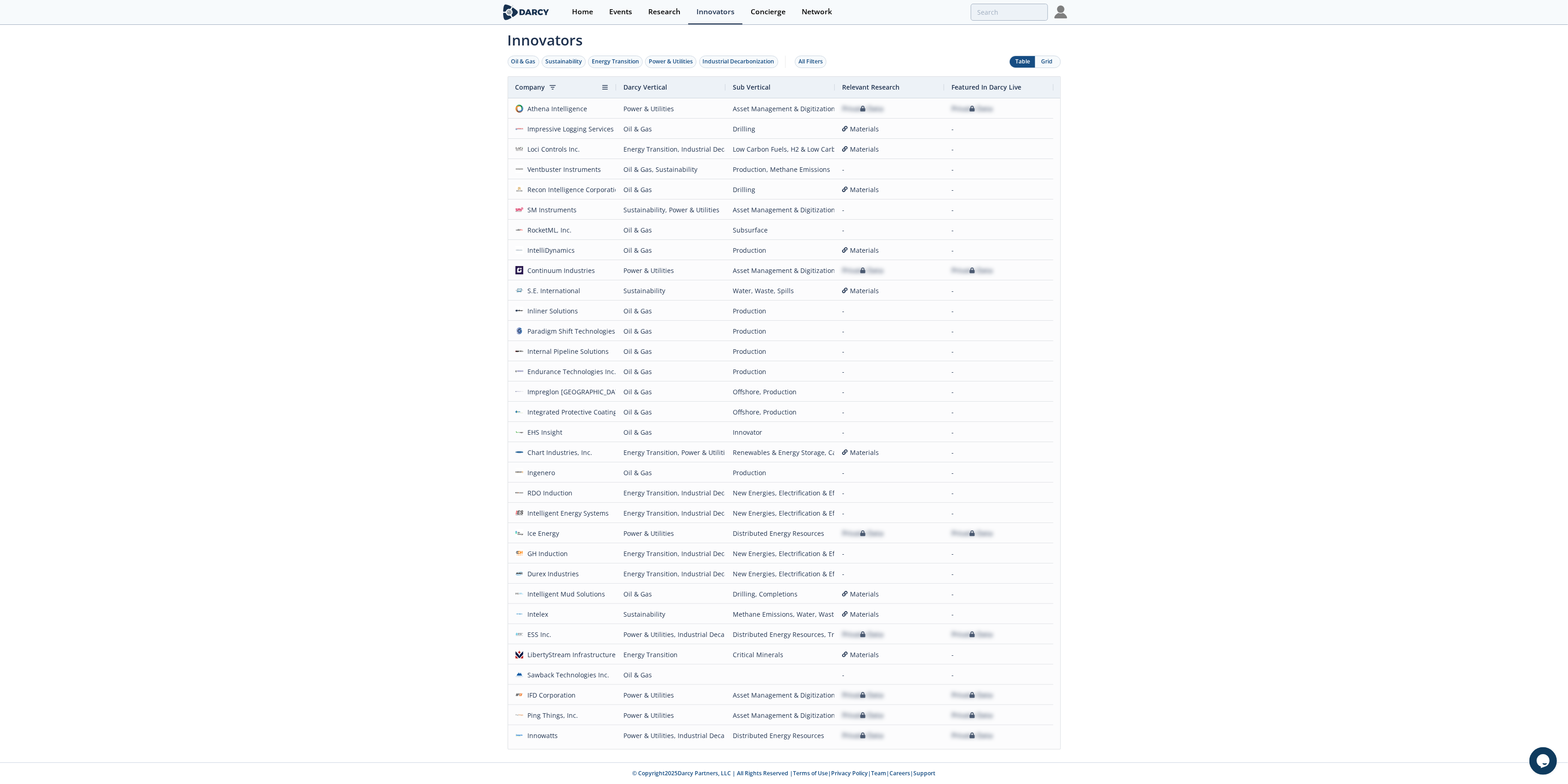
click at [584, 87] on div "Company" at bounding box center [559, 87] width 87 height 21
